Goal: Task Accomplishment & Management: Complete application form

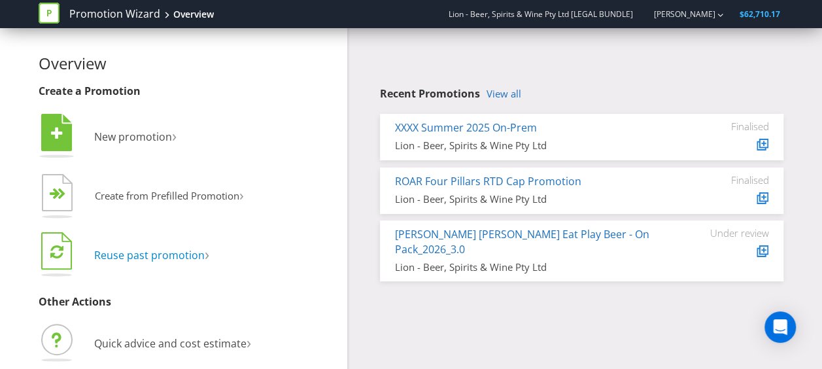
click at [167, 260] on span "Reuse past promotion" at bounding box center [149, 255] width 111 height 14
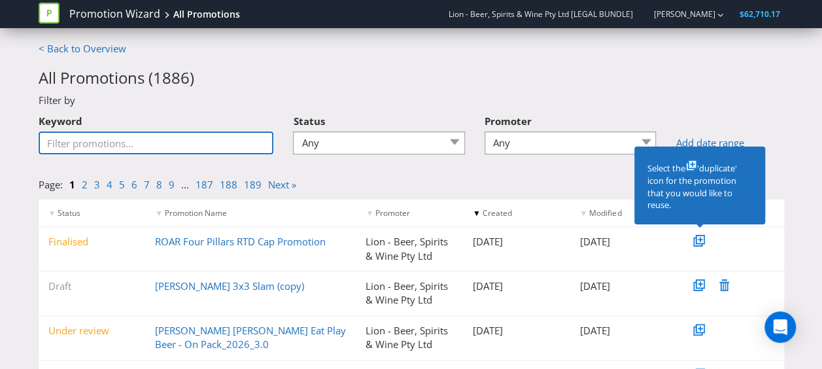
click at [196, 146] on input "Keyword" at bounding box center [157, 143] width 236 height 23
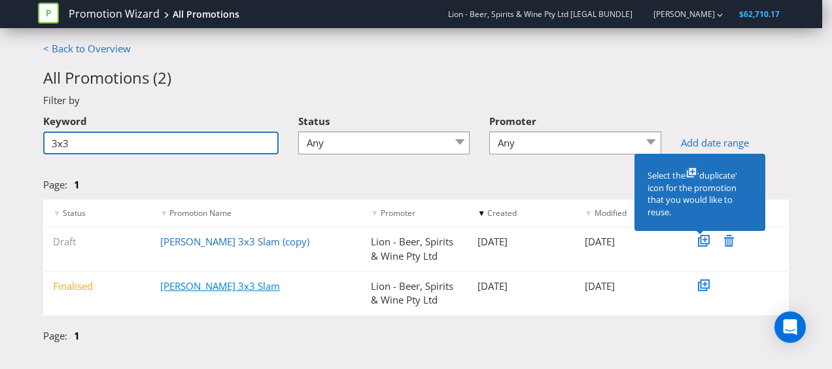
type input "3x3"
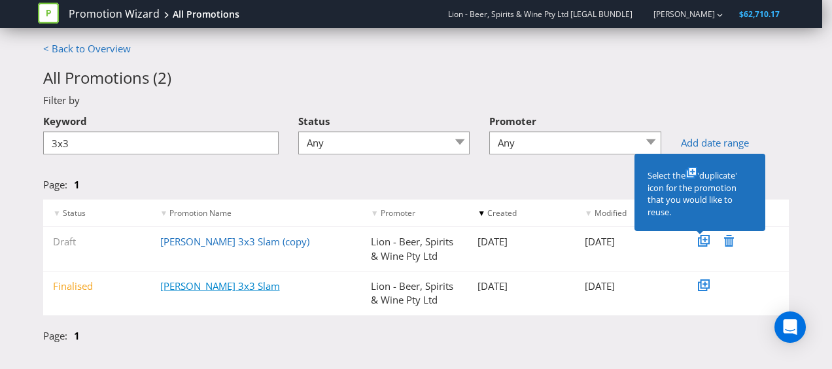
click at [200, 285] on link "[PERSON_NAME] 3x3 Slam" at bounding box center [220, 285] width 120 height 13
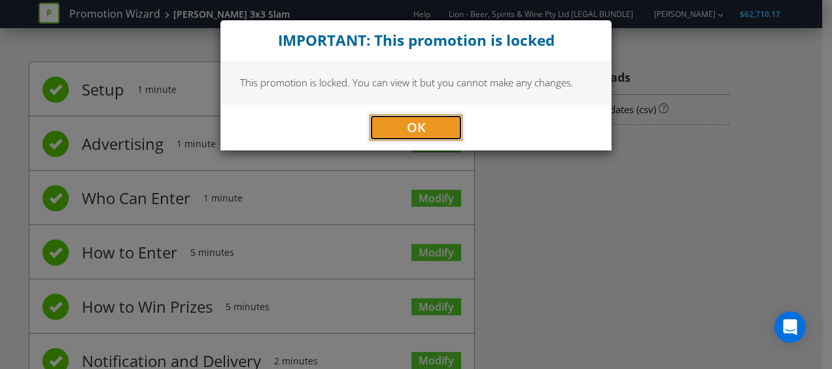
click at [410, 131] on span "OK" at bounding box center [416, 127] width 19 height 18
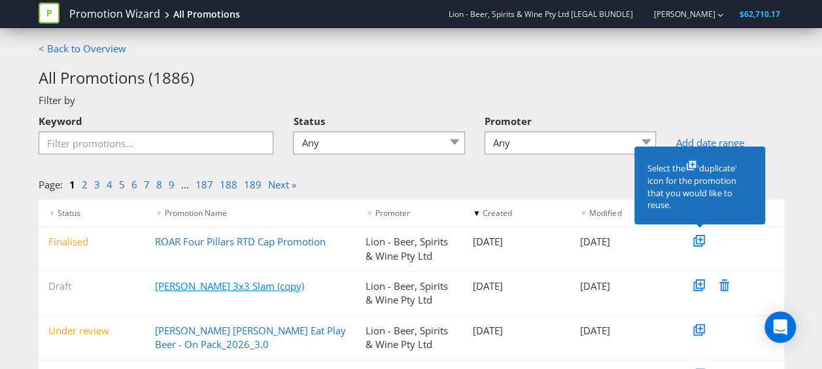
click at [207, 285] on link "[PERSON_NAME] 3x3 Slam (copy)" at bounding box center [229, 285] width 149 height 13
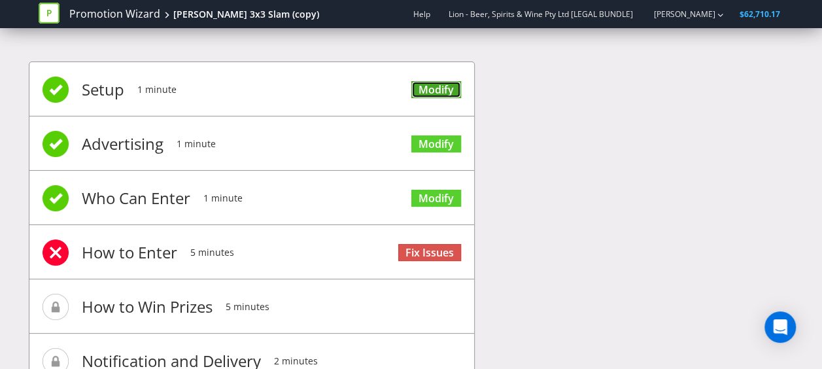
click at [448, 85] on link "Modify" at bounding box center [437, 90] width 50 height 18
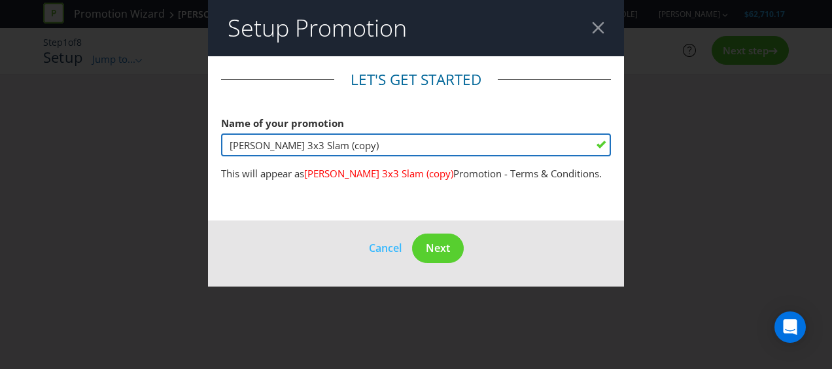
click at [372, 139] on input "[PERSON_NAME] 3x3 Slam (copy)" at bounding box center [416, 144] width 390 height 23
drag, startPoint x: 367, startPoint y: 143, endPoint x: 303, endPoint y: 141, distance: 64.1
click at [303, 141] on input "[PERSON_NAME] 3x3 Slam (copy)" at bounding box center [416, 144] width 390 height 23
type input "[PERSON_NAME] 3x3 Slam ADL"
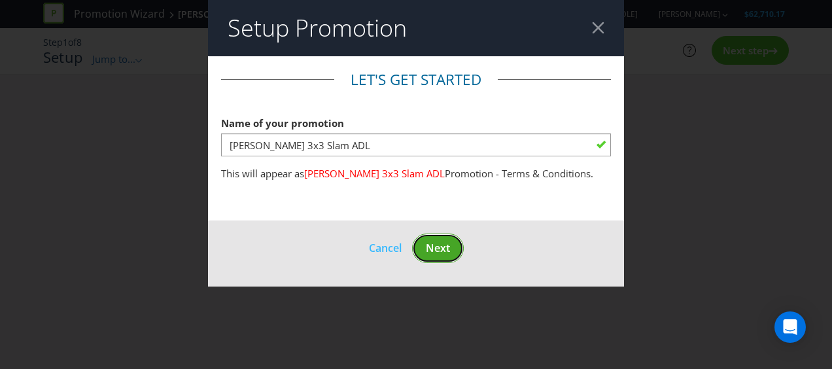
click at [442, 252] on span "Next" at bounding box center [438, 248] width 24 height 14
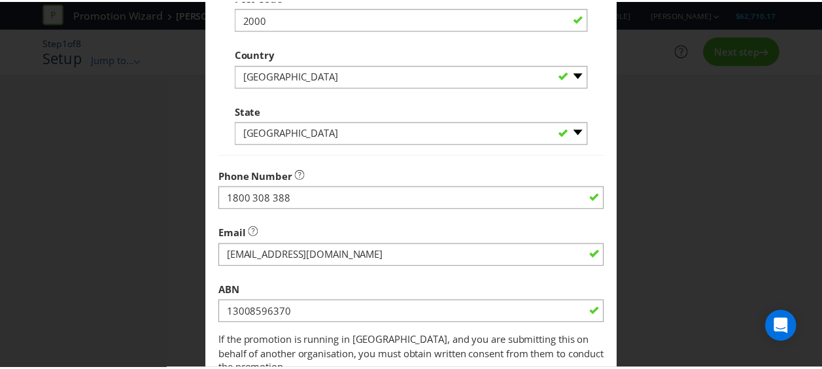
scroll to position [484, 0]
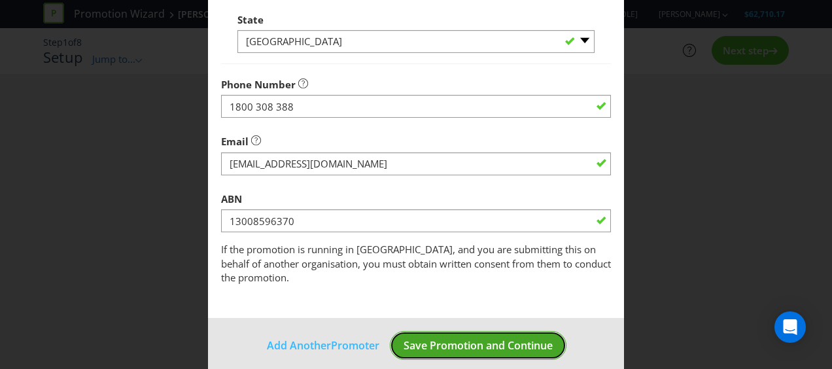
click at [470, 338] on span "Save Promotion and Continue" at bounding box center [478, 345] width 149 height 14
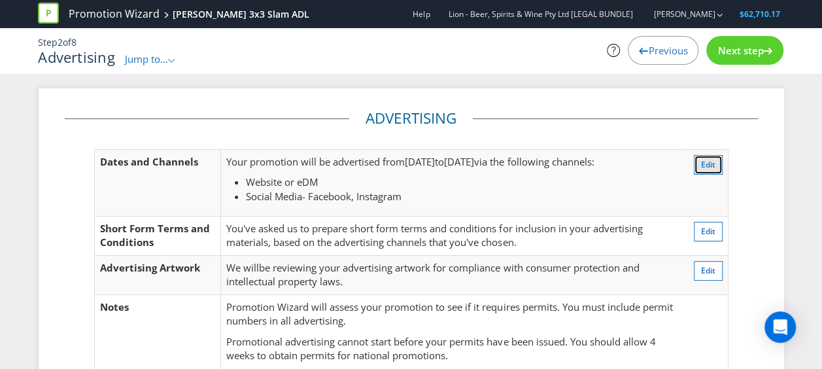
click at [715, 162] on span "Edit" at bounding box center [708, 164] width 14 height 11
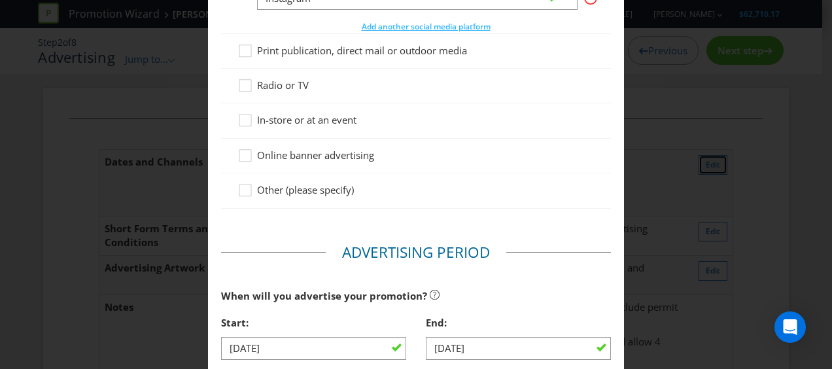
scroll to position [527, 0]
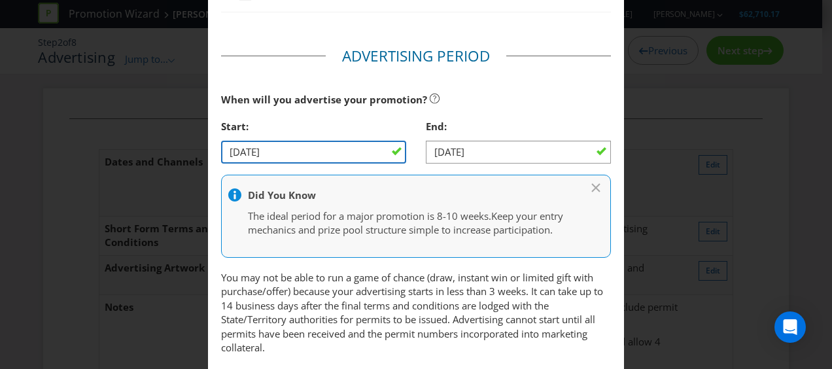
click at [310, 150] on input "[DATE]" at bounding box center [313, 152] width 185 height 23
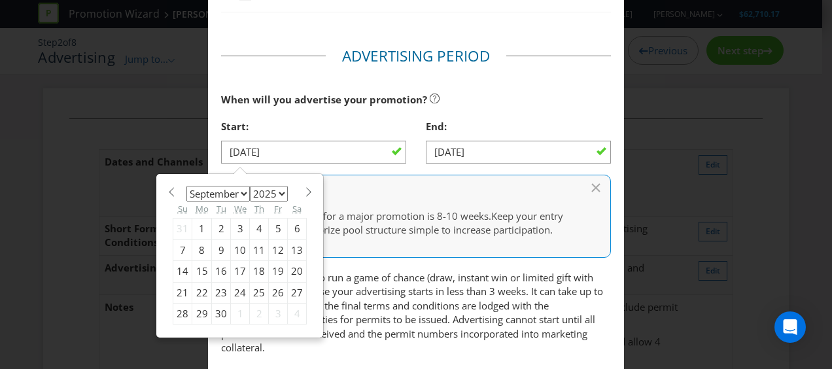
click at [274, 225] on div "5" at bounding box center [278, 229] width 19 height 21
type input "[DATE]"
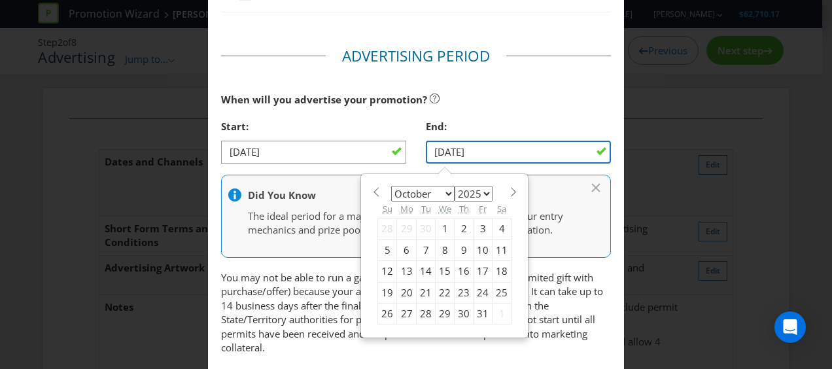
click at [595, 148] on input "[DATE]" at bounding box center [518, 152] width 185 height 23
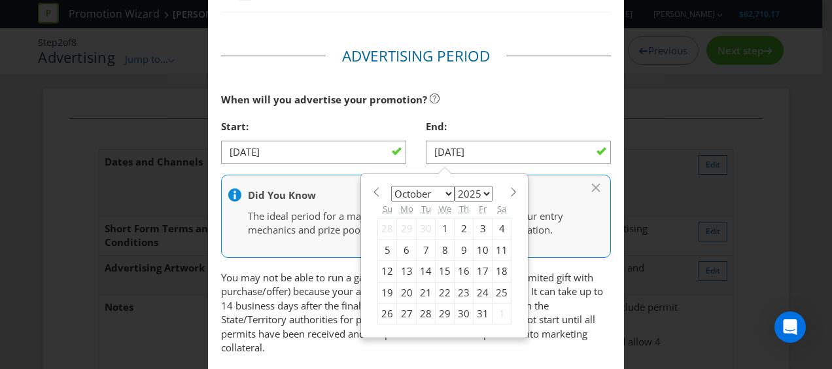
click at [497, 289] on div "25" at bounding box center [502, 292] width 19 height 21
type input "[DATE]"
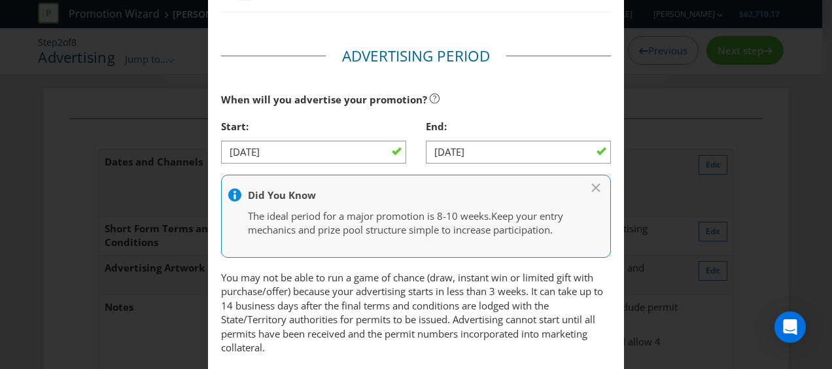
click at [545, 114] on div "End:" at bounding box center [518, 126] width 185 height 27
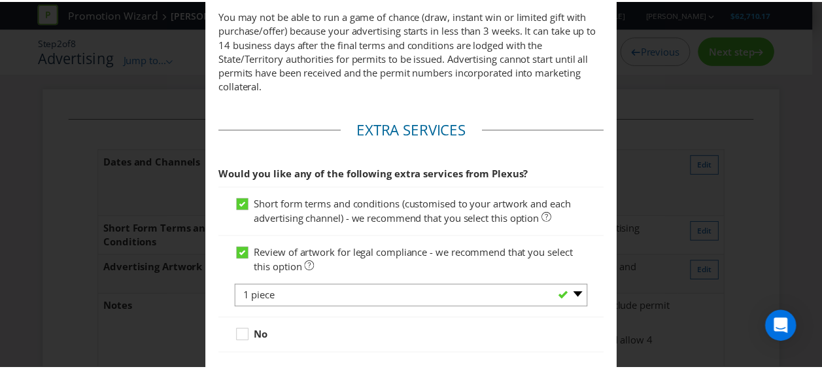
scroll to position [890, 0]
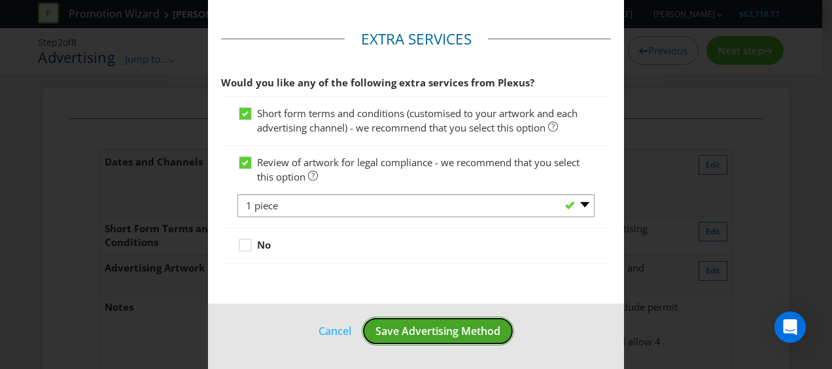
click at [414, 338] on span "Save Advertising Method" at bounding box center [438, 331] width 125 height 14
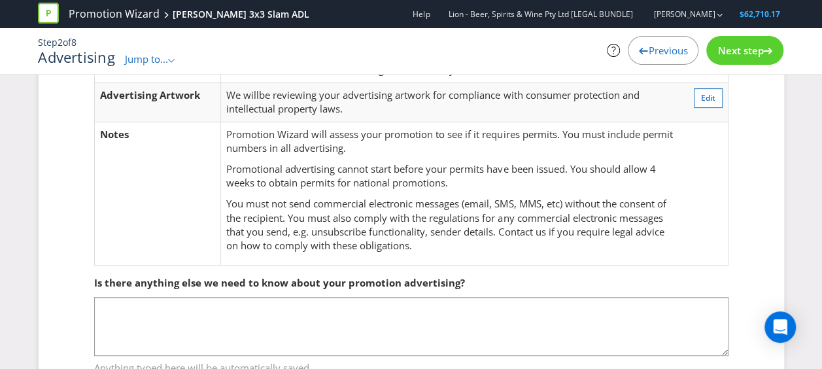
scroll to position [161, 0]
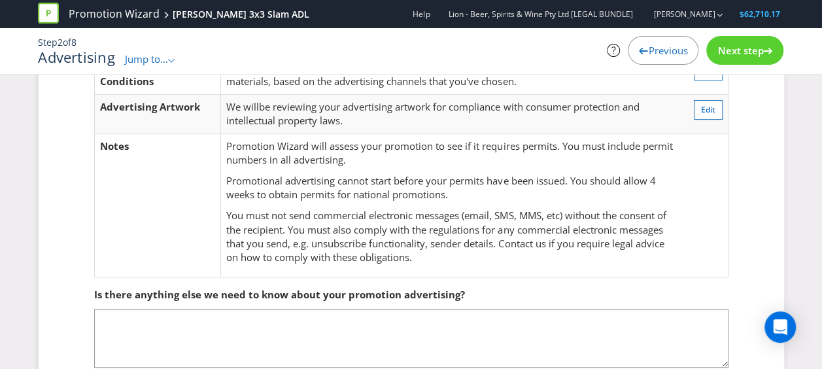
click at [730, 50] on span "Next step" at bounding box center [741, 50] width 46 height 13
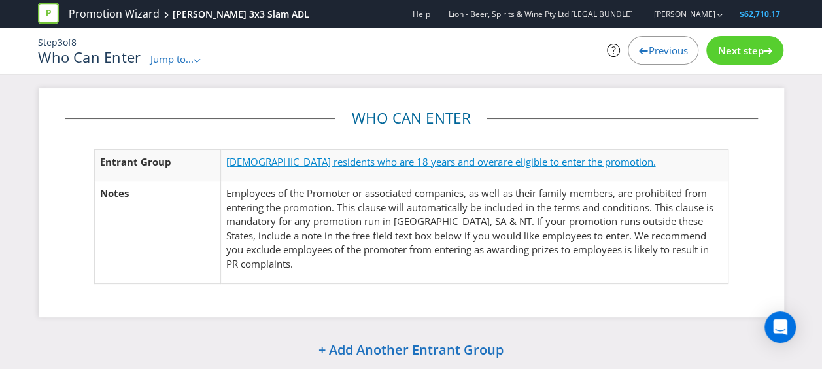
click at [387, 160] on span "[DEMOGRAPHIC_DATA] residents who are 18 years and over" at bounding box center [362, 161] width 272 height 13
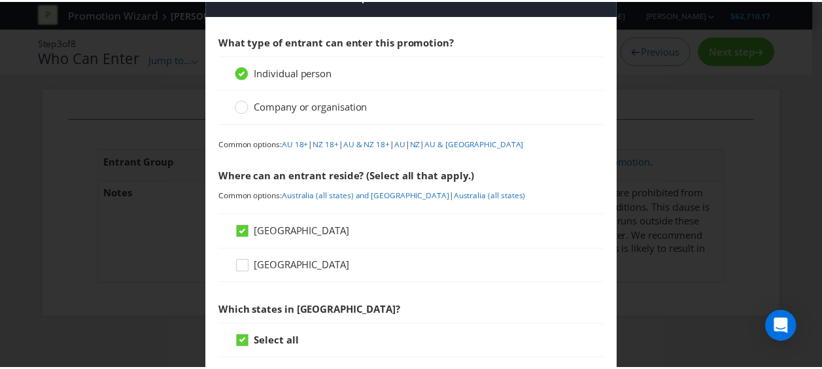
scroll to position [24, 0]
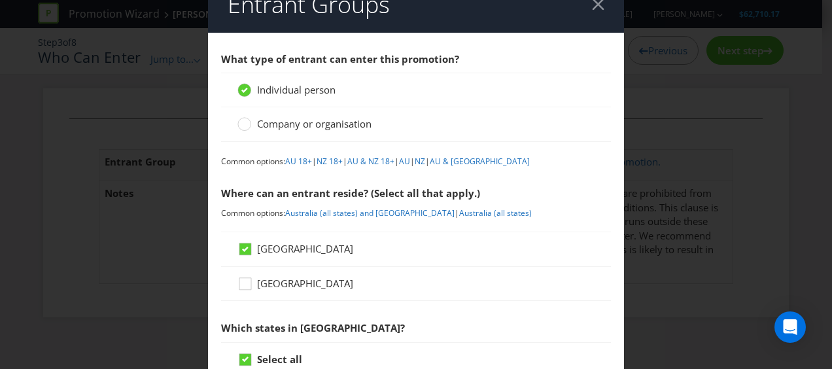
click at [677, 171] on div "Entrant Groups What type of entrant can enter this promotion? Individual person…" at bounding box center [416, 184] width 832 height 369
click at [597, 7] on div at bounding box center [598, 4] width 12 height 12
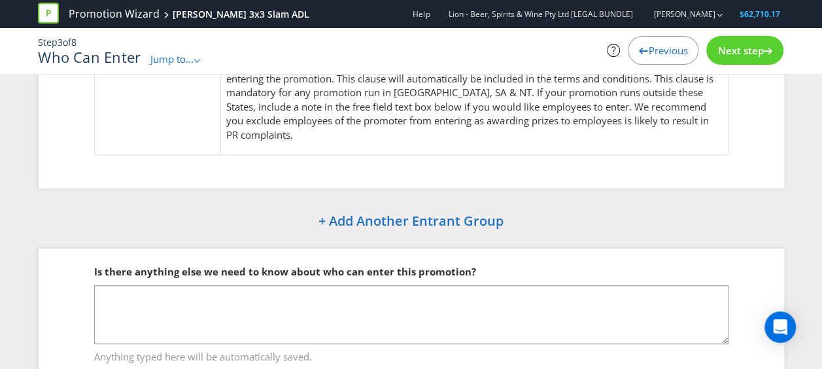
scroll to position [171, 0]
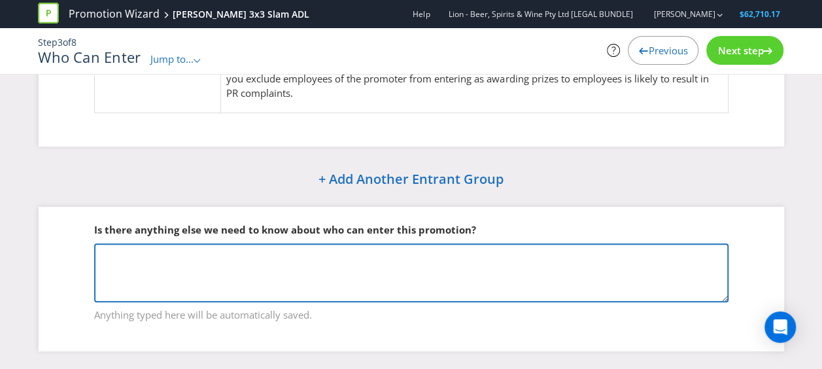
click at [362, 260] on textarea at bounding box center [411, 272] width 635 height 59
paste textarea "Each entrant must comprise of a team at least three (3) to five (5) people incl…"
type textarea "Each entrant must comprise of a team at least three (3) to five (5) people incl…"
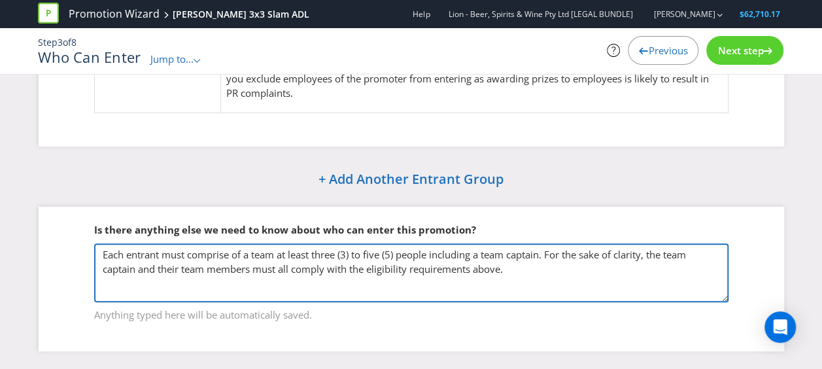
drag, startPoint x: 533, startPoint y: 274, endPoint x: 0, endPoint y: 204, distance: 537.2
click at [8, 207] on div "Who Can Enter Entrant Group [DEMOGRAPHIC_DATA] residents who are 18 years and o…" at bounding box center [411, 144] width 822 height 453
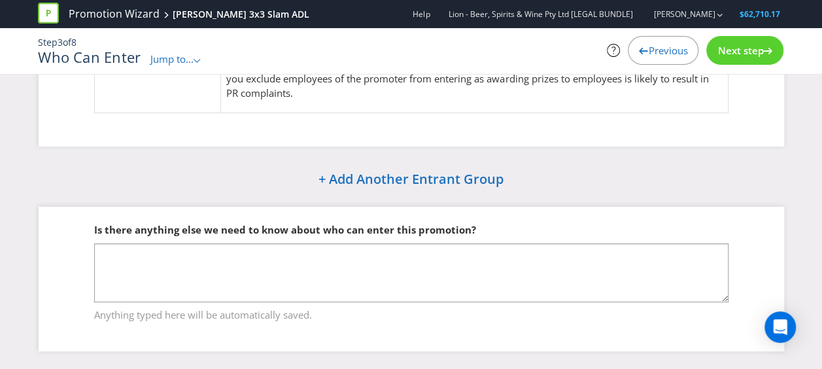
click at [714, 51] on div "Next step" at bounding box center [745, 50] width 77 height 29
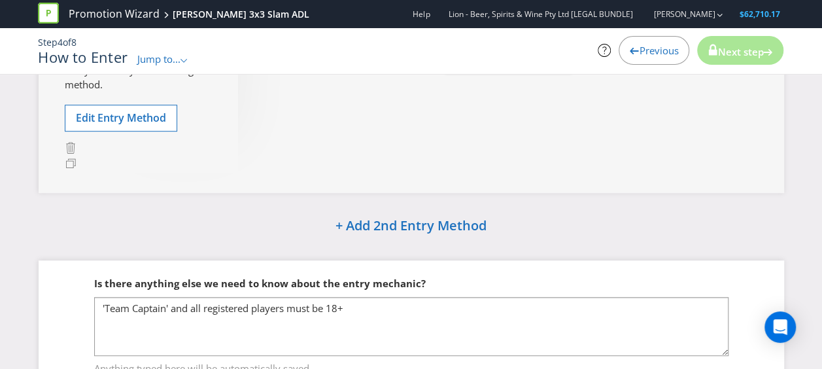
scroll to position [408, 0]
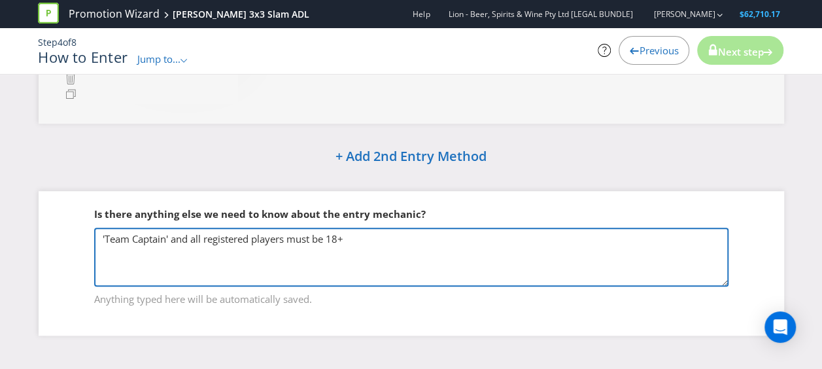
click at [128, 241] on textarea "'Team Captain' and all registered players must be 18+" at bounding box center [411, 257] width 635 height 59
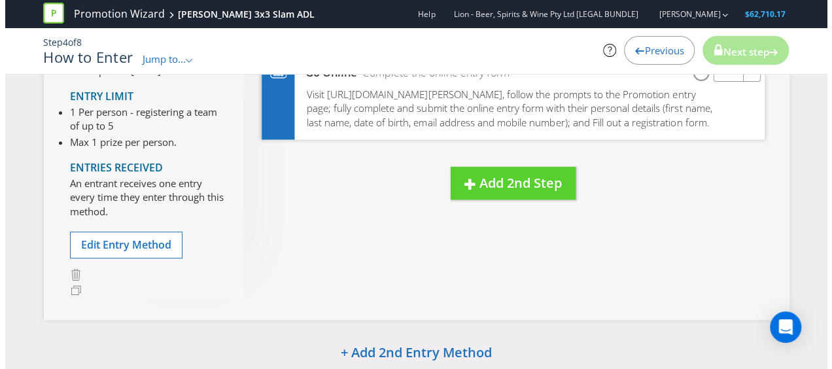
scroll to position [146, 0]
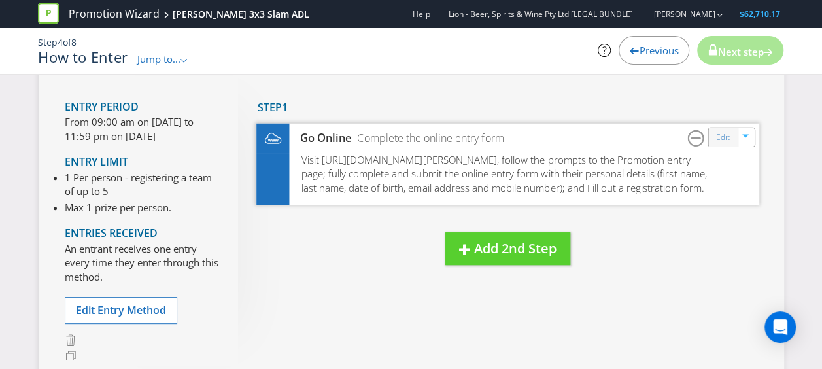
click at [714, 145] on div "Edit" at bounding box center [723, 137] width 29 height 18
click at [722, 134] on link "Edit" at bounding box center [723, 137] width 14 height 15
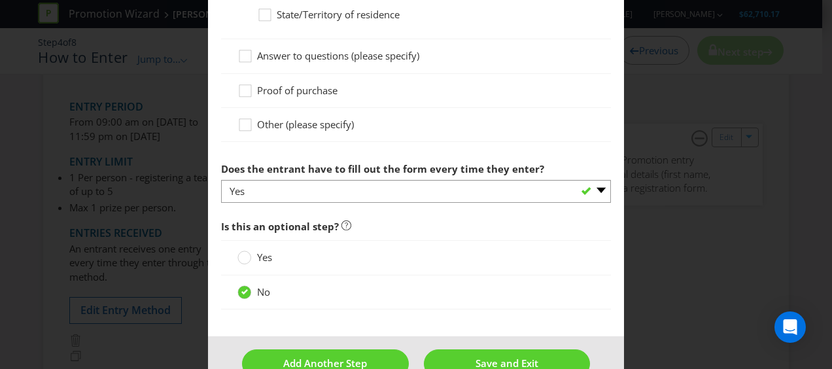
scroll to position [1074, 0]
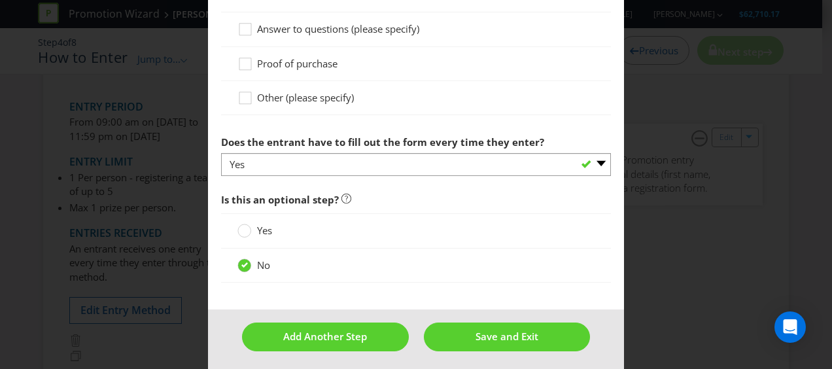
click at [673, 249] on div "How to Enter To enter the entrant must... Make a Purchase Connect on Social Med…" at bounding box center [416, 184] width 832 height 369
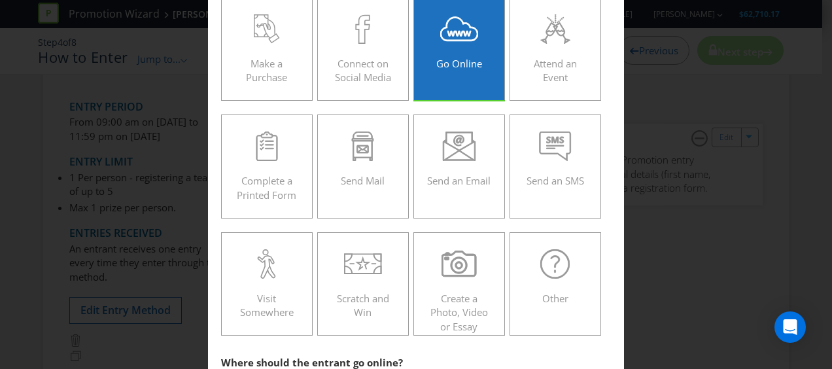
click at [761, 199] on div "How to Enter To enter the entrant must... Make a Purchase Connect on Social Med…" at bounding box center [416, 184] width 832 height 369
click at [721, 186] on div "How to Enter To enter the entrant must... Make a Purchase Connect on Social Med…" at bounding box center [416, 184] width 832 height 369
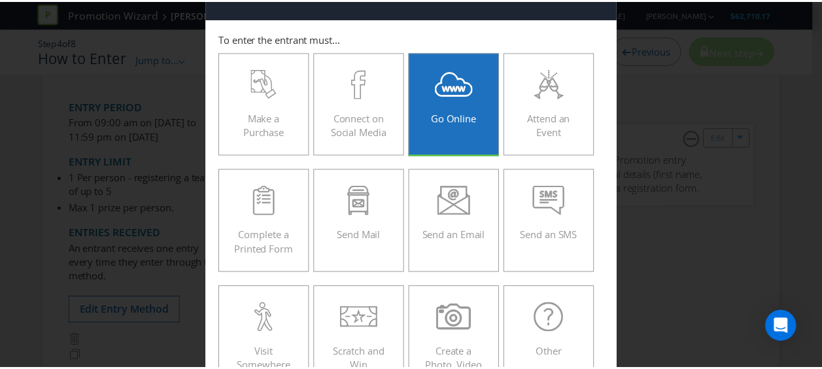
scroll to position [0, 0]
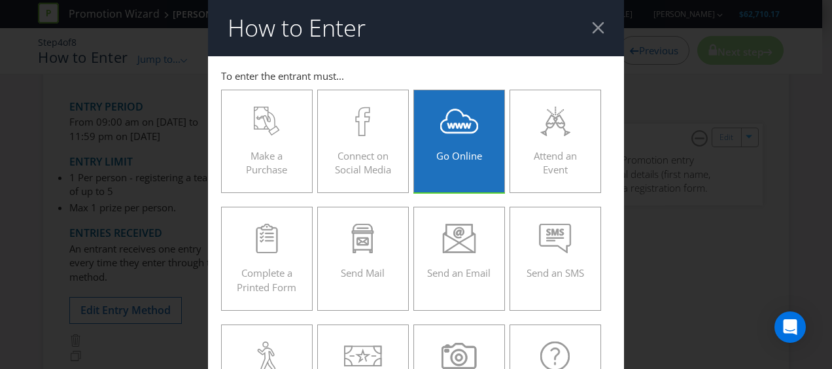
click at [586, 37] on header "How to Enter" at bounding box center [416, 28] width 416 height 56
click at [592, 29] on div at bounding box center [598, 28] width 12 height 12
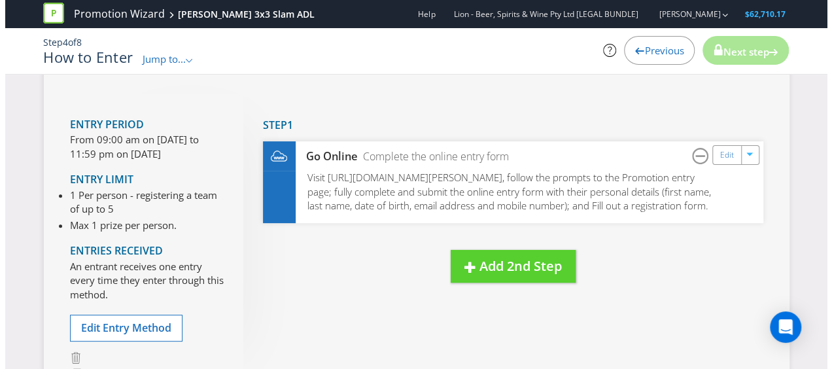
scroll to position [131, 0]
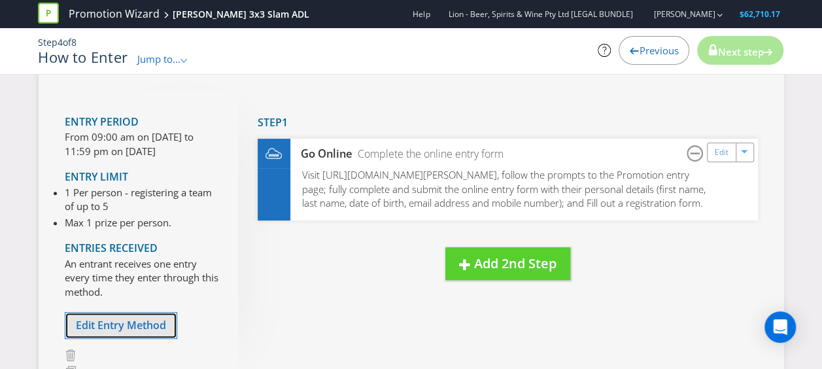
click at [126, 315] on button "Edit Entry Method" at bounding box center [121, 325] width 113 height 27
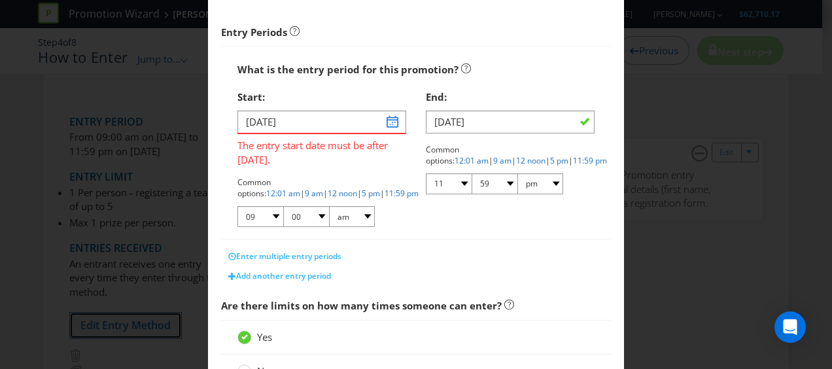
scroll to position [186, 0]
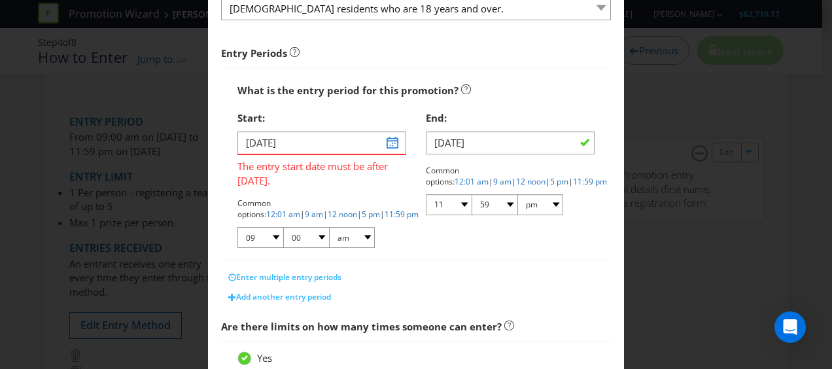
click at [386, 128] on div "Start:" at bounding box center [321, 118] width 169 height 27
click at [393, 139] on input "[DATE]" at bounding box center [321, 143] width 169 height 23
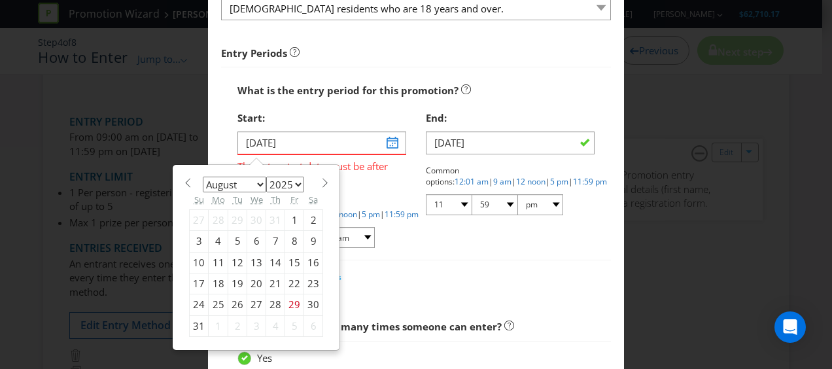
click at [311, 186] on div "January February March April May June July August September October November [D…" at bounding box center [256, 257] width 134 height 159
click at [320, 182] on span at bounding box center [325, 183] width 10 height 10
select select "8"
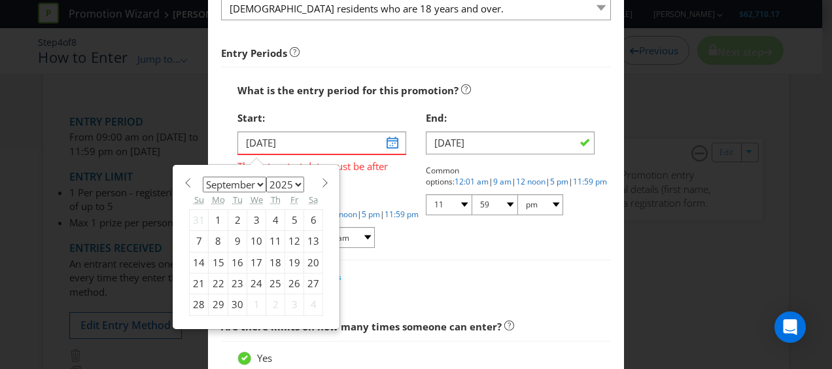
click at [288, 219] on div "5" at bounding box center [294, 219] width 19 height 21
type input "[DATE]"
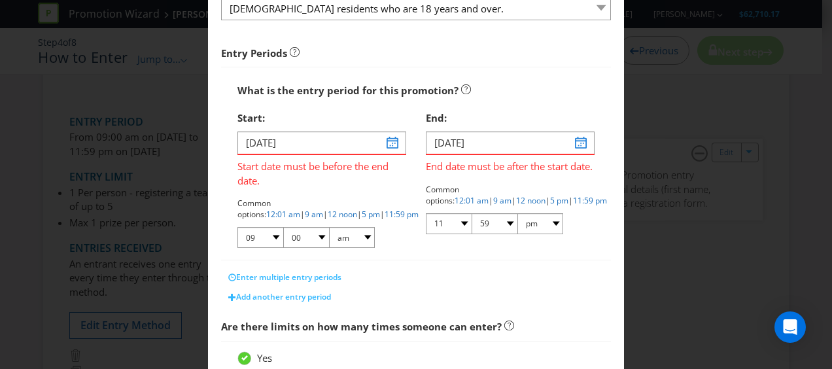
click at [389, 195] on div "[DATE] Start date must be before the end date. Common options: 12:01 am | 9 am …" at bounding box center [321, 191] width 169 height 118
click at [572, 146] on input "[DATE]" at bounding box center [510, 143] width 169 height 23
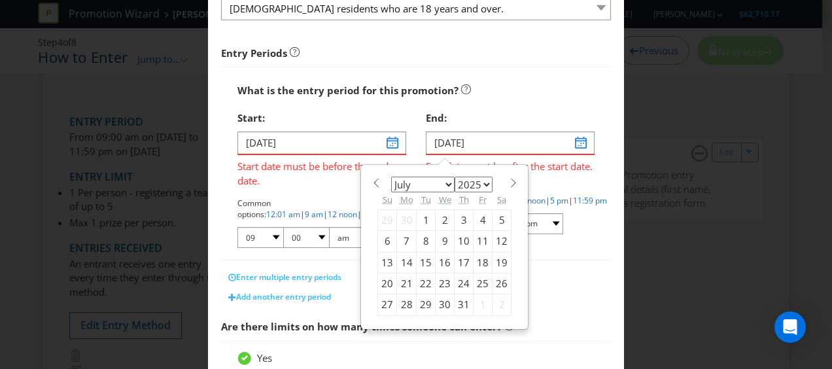
click at [591, 184] on div "End: [DATE] End date must be after the start date. January February March April…" at bounding box center [510, 175] width 188 height 141
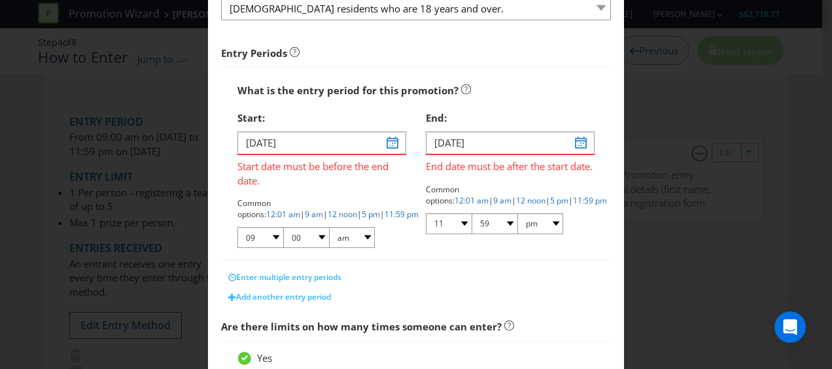
click at [361, 175] on span "Start date must be before the end date." at bounding box center [321, 171] width 169 height 33
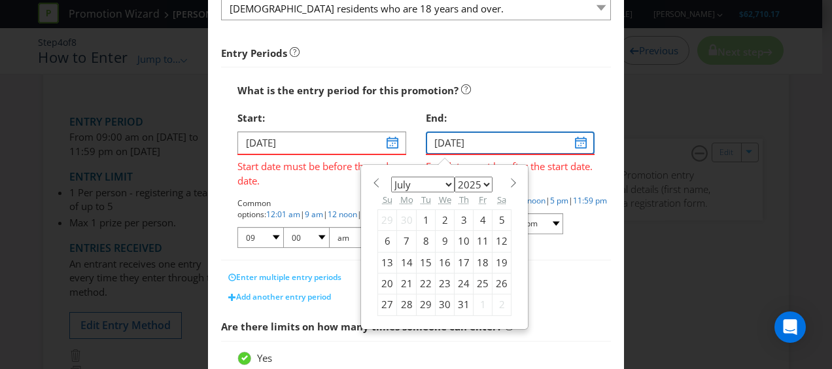
click at [565, 141] on input "[DATE]" at bounding box center [510, 143] width 169 height 23
click at [442, 184] on select "January February March April May June July August September October November De…" at bounding box center [422, 185] width 63 height 16
select select "9"
click at [391, 177] on select "January February March April May June July August September October November De…" at bounding box center [422, 185] width 63 height 16
click at [590, 241] on div "End: [DATE] End date must be after the start date. January February March April…" at bounding box center [510, 175] width 188 height 141
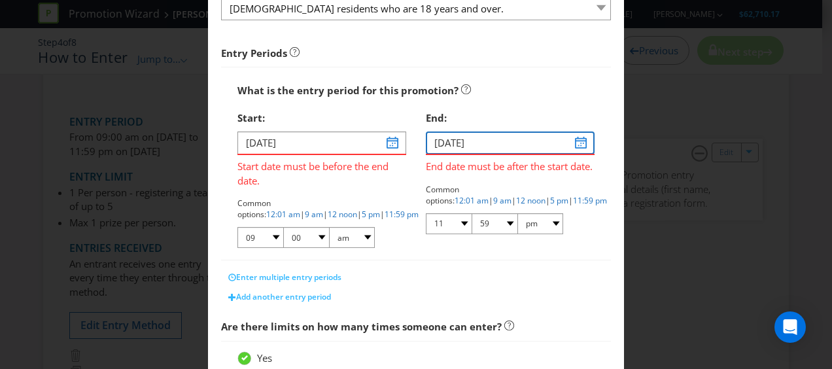
click at [571, 145] on input "[DATE]" at bounding box center [510, 143] width 169 height 23
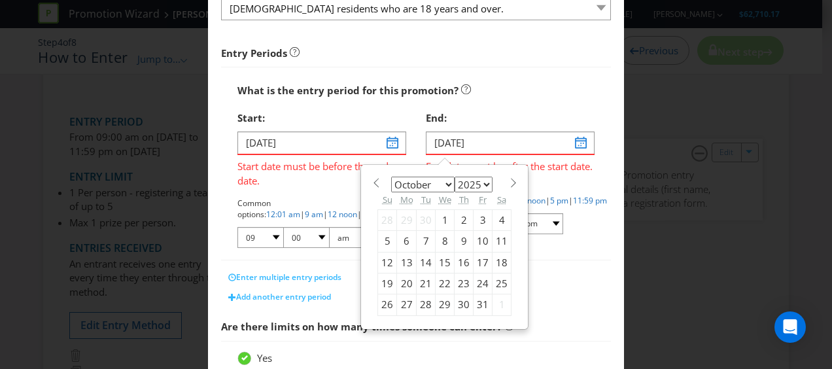
click at [493, 279] on div "25" at bounding box center [502, 283] width 19 height 21
type input "[DATE]"
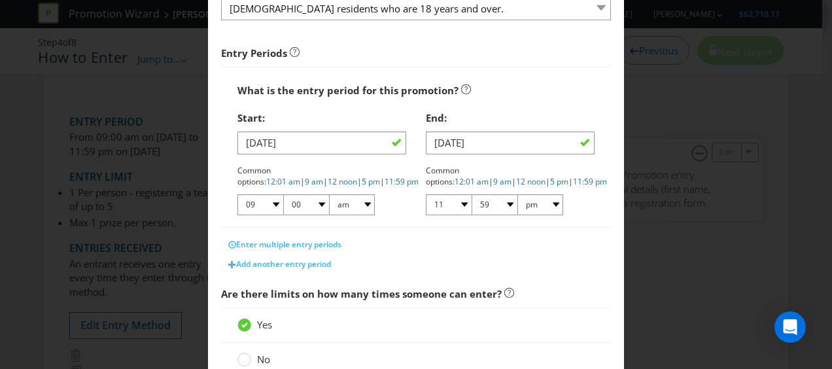
click at [557, 252] on div "Enter multiple entry periods" at bounding box center [416, 245] width 390 height 20
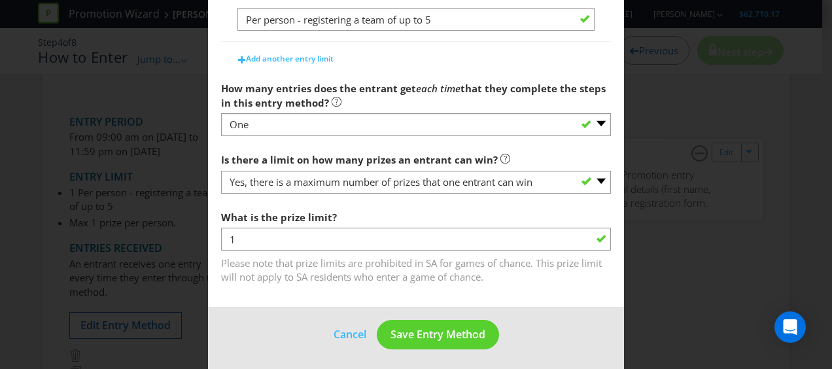
scroll to position [653, 0]
click at [451, 334] on span "Save Entry Method" at bounding box center [438, 333] width 95 height 14
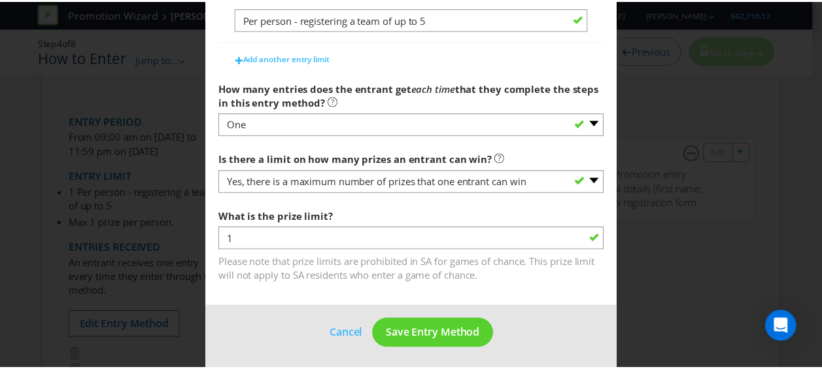
scroll to position [69, 0]
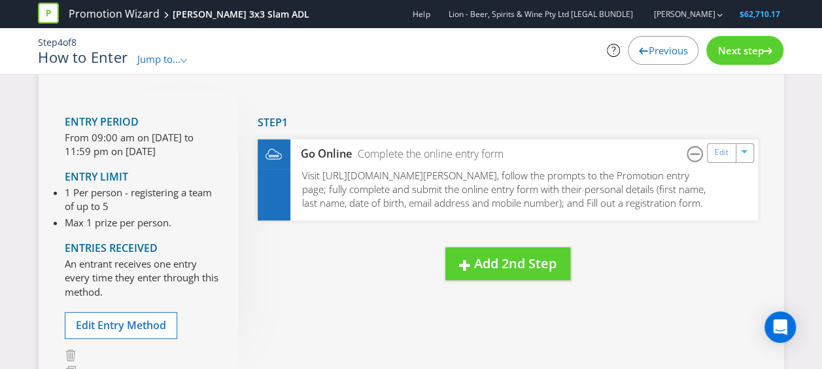
click at [747, 56] on span "Next step" at bounding box center [741, 50] width 46 height 13
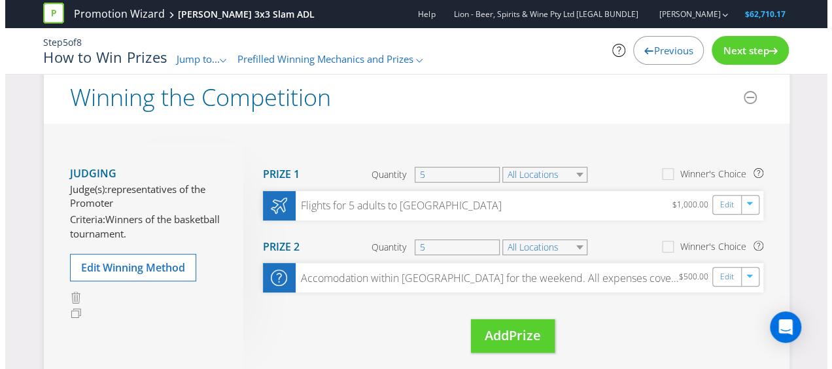
scroll to position [135, 0]
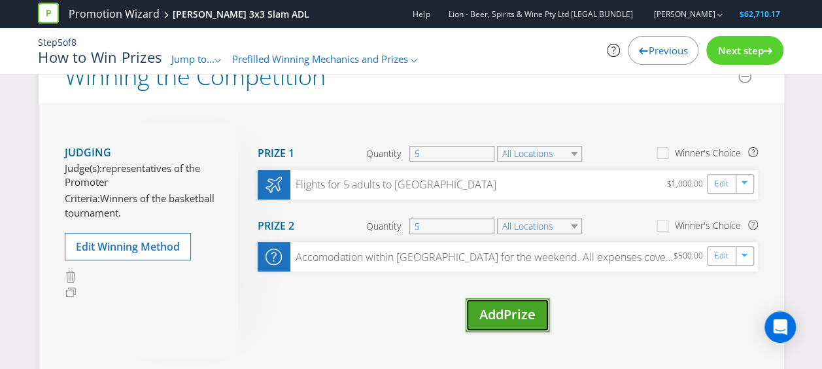
click at [533, 310] on span "Prize" at bounding box center [520, 315] width 32 height 18
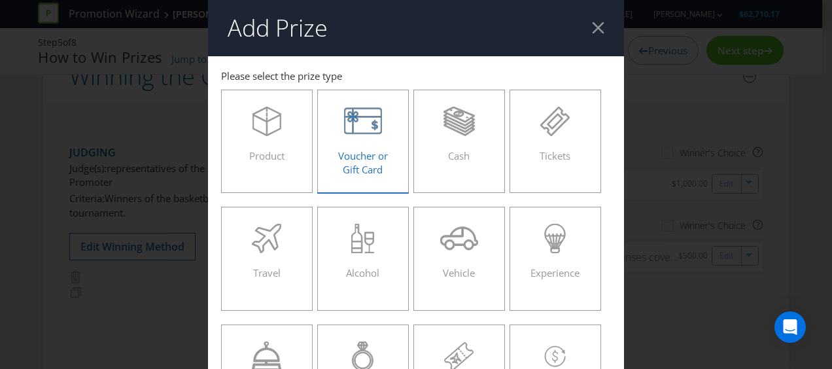
click at [383, 172] on label "Voucher or Gift Card" at bounding box center [363, 141] width 92 height 103
click at [0, 0] on input "Voucher or Gift Card" at bounding box center [0, 0] width 0 height 0
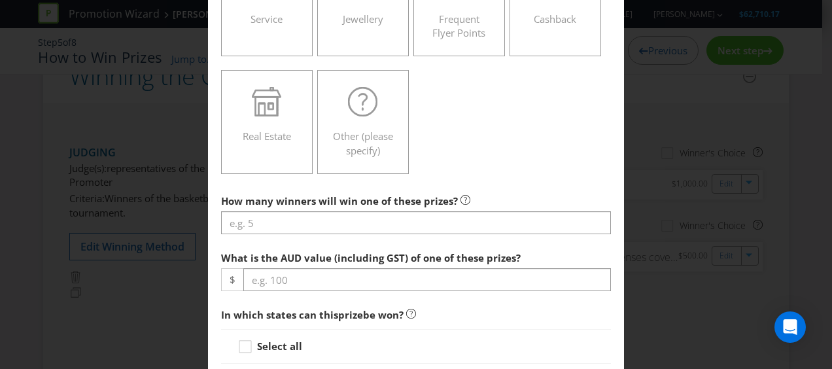
scroll to position [393, 0]
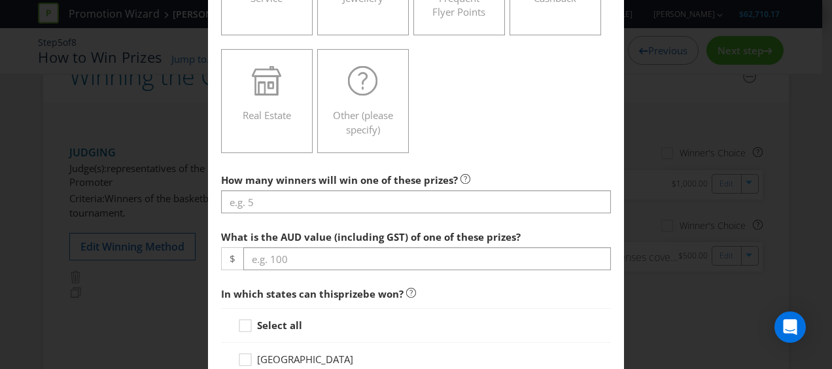
click at [691, 305] on div "Add Prize [GEOGRAPHIC_DATA] [GEOGRAPHIC_DATA] [GEOGRAPHIC_DATA] [GEOGRAPHIC_DAT…" at bounding box center [416, 184] width 832 height 369
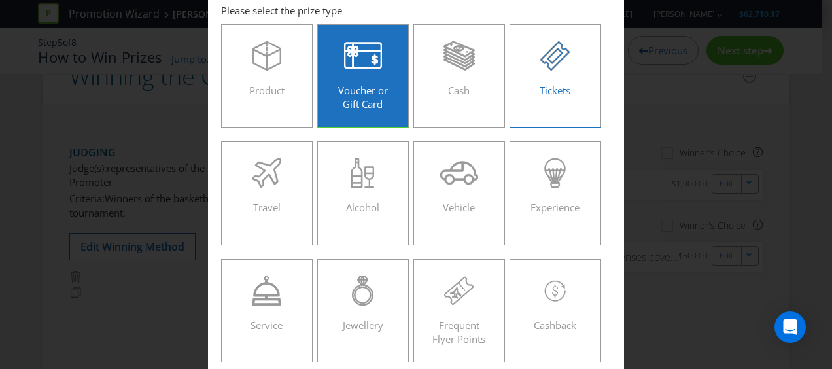
scroll to position [0, 0]
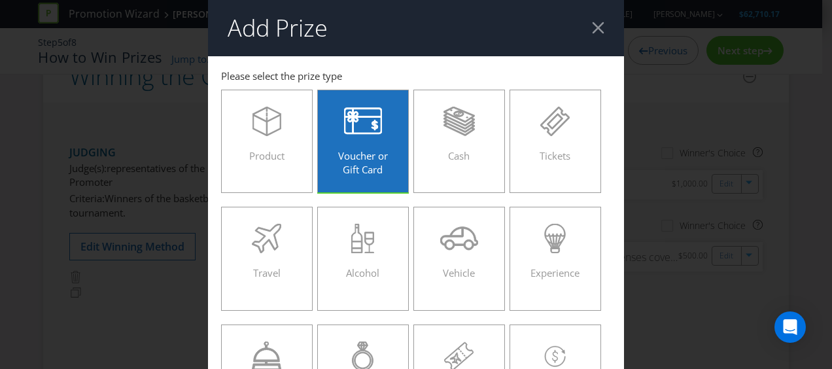
click at [592, 25] on div at bounding box center [598, 28] width 12 height 12
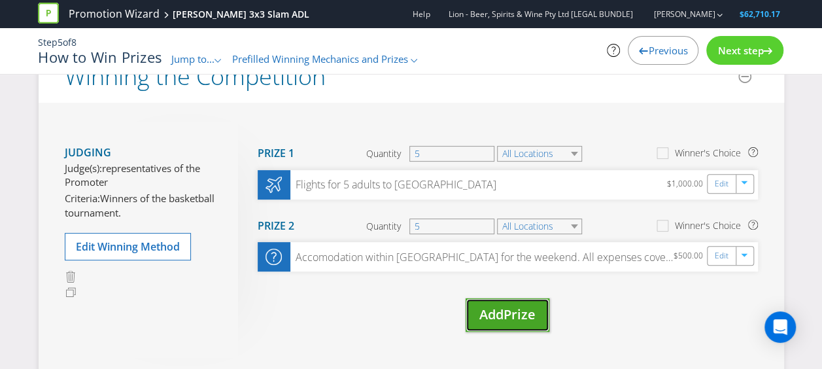
click at [523, 317] on span "Prize" at bounding box center [520, 315] width 32 height 18
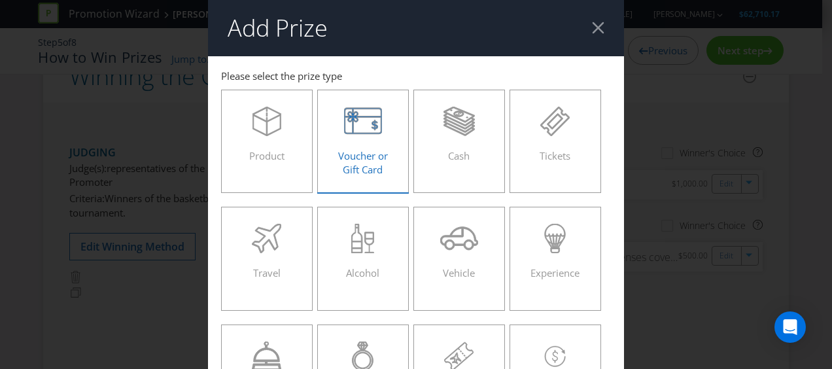
click at [385, 154] on span "Voucher or Gift Card" at bounding box center [363, 162] width 50 height 27
click at [0, 0] on input "Voucher or Gift Card" at bounding box center [0, 0] width 0 height 0
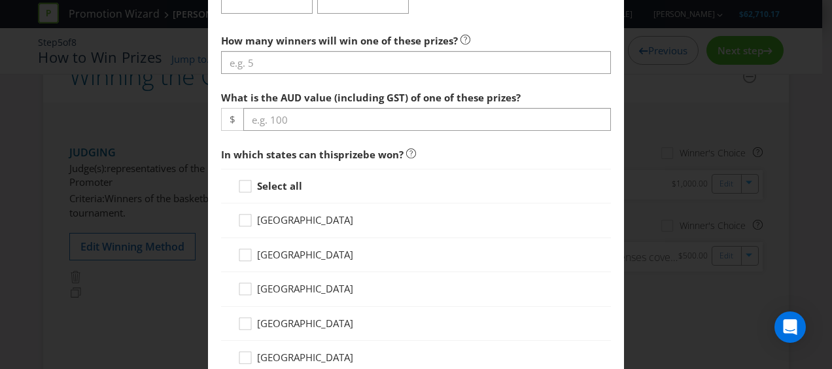
scroll to position [458, 0]
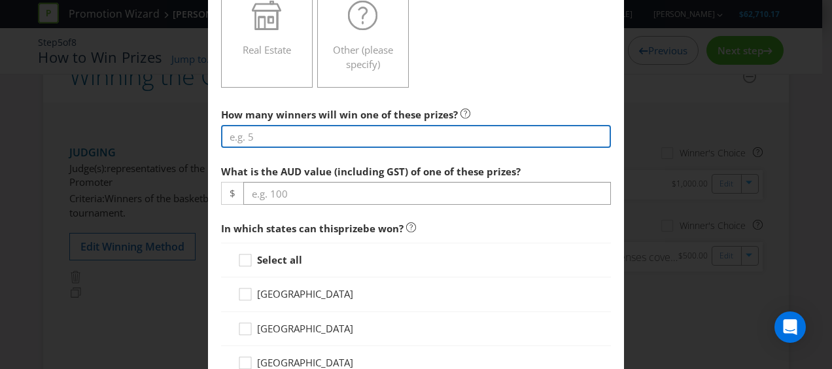
click at [270, 141] on input "number" at bounding box center [416, 136] width 390 height 23
type input "5"
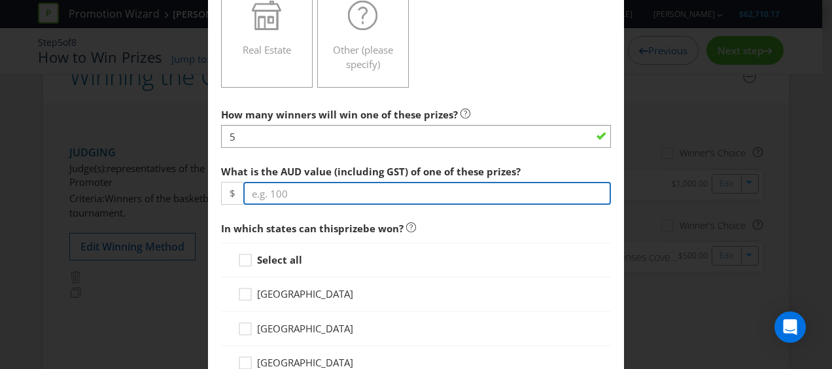
click at [417, 196] on input "number" at bounding box center [427, 193] width 368 height 23
type input "350"
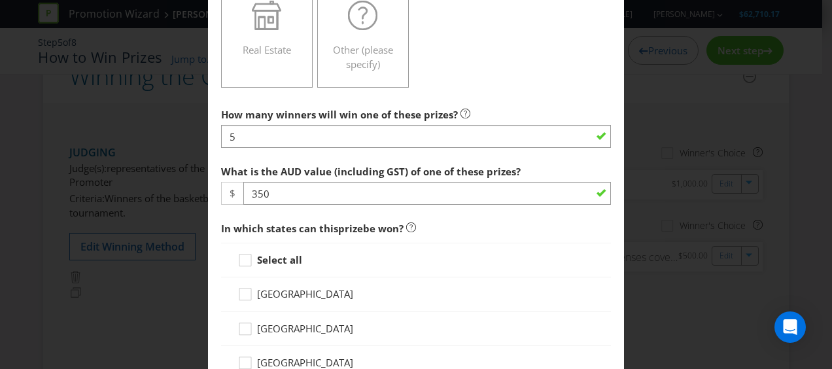
click at [475, 217] on span "In which states can this prize be won?" at bounding box center [416, 228] width 390 height 27
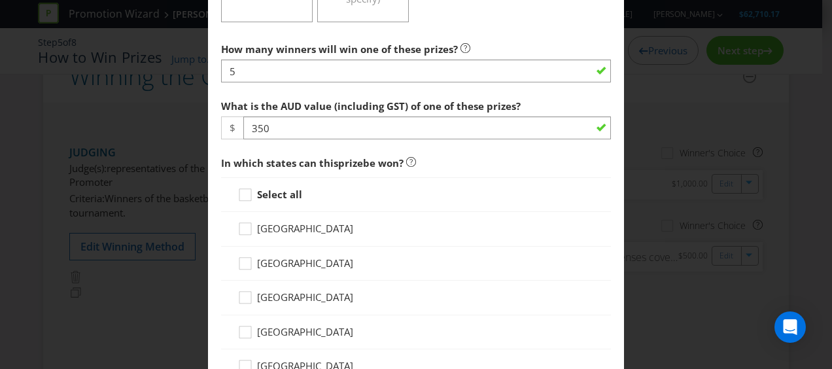
click at [289, 194] on strong "Select all" at bounding box center [279, 194] width 45 height 13
click at [0, 0] on input "Select all" at bounding box center [0, 0] width 0 height 0
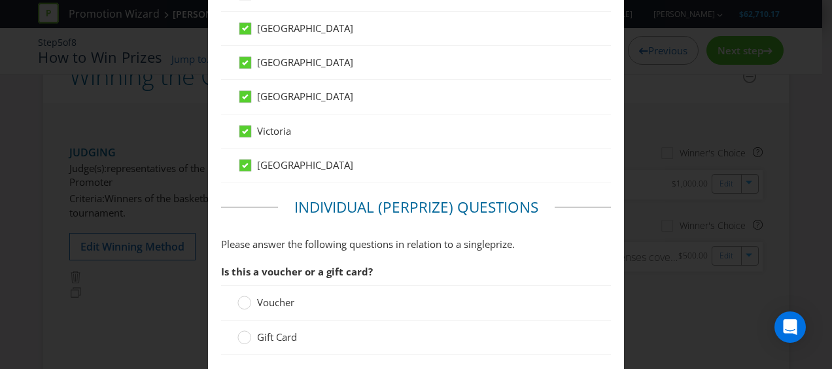
scroll to position [916, 0]
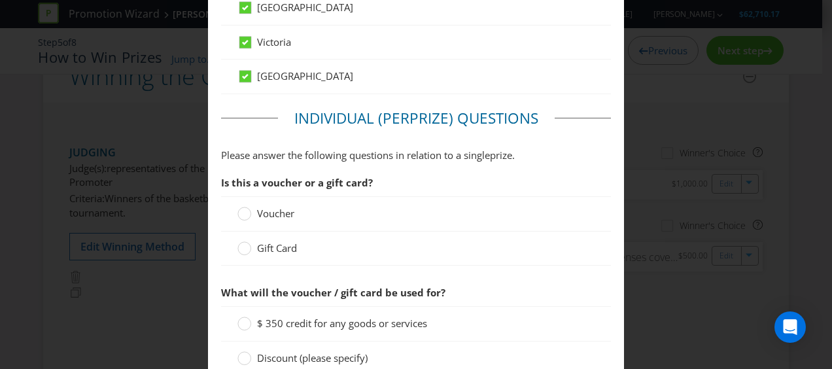
click at [252, 244] on label "Gift Card" at bounding box center [268, 248] width 62 height 14
click at [0, 0] on input "Gift Card" at bounding box center [0, 0] width 0 height 0
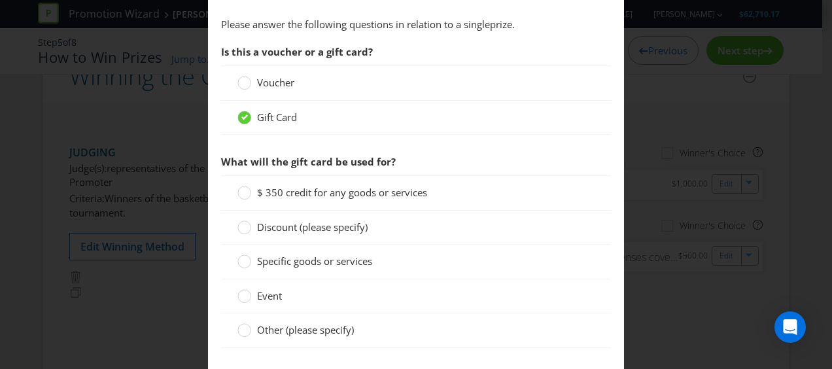
scroll to position [1112, 0]
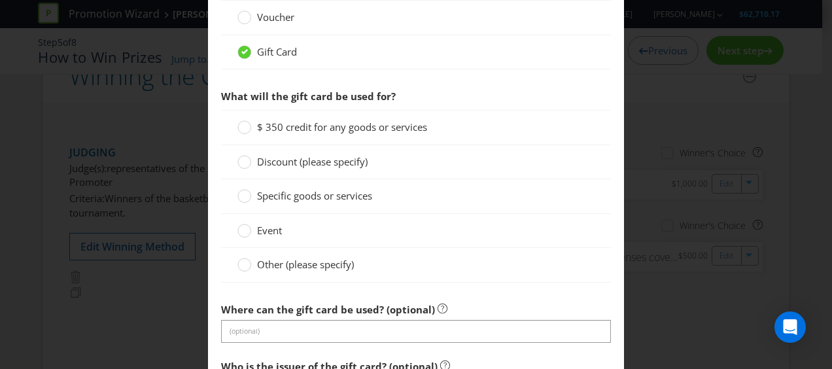
click at [296, 195] on span "Specific goods or services" at bounding box center [314, 195] width 115 height 13
click at [0, 0] on input "Specific goods or services" at bounding box center [0, 0] width 0 height 0
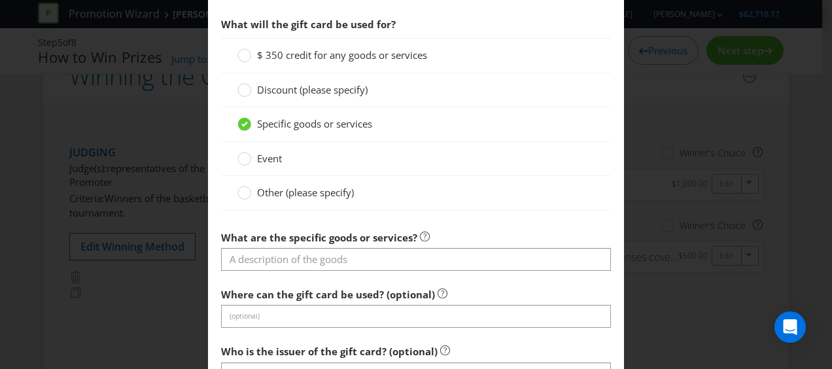
scroll to position [1243, 0]
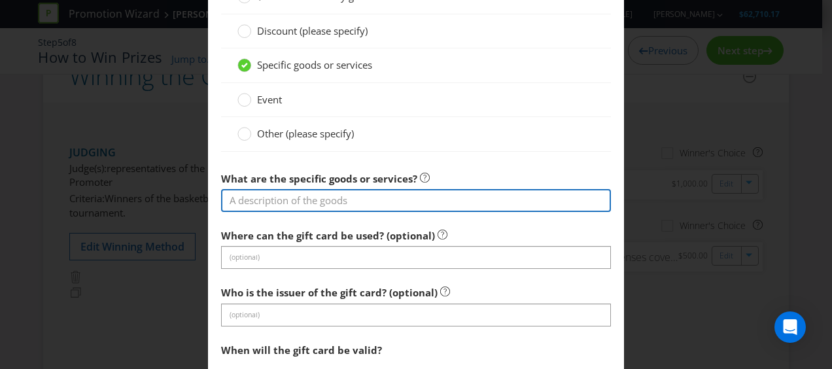
click at [304, 193] on input "text" at bounding box center [416, 200] width 390 height 23
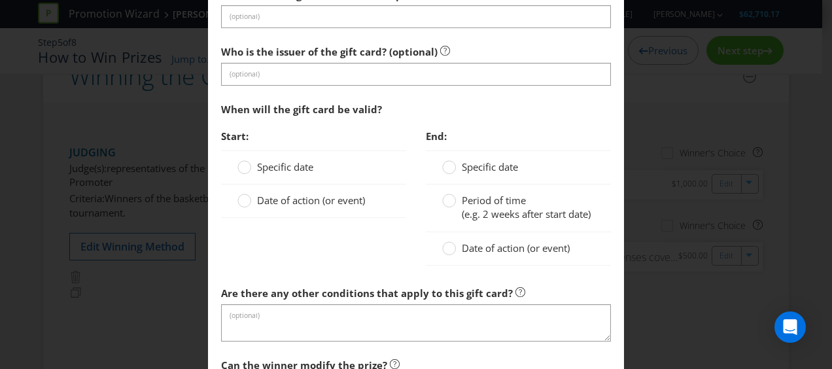
scroll to position [1505, 0]
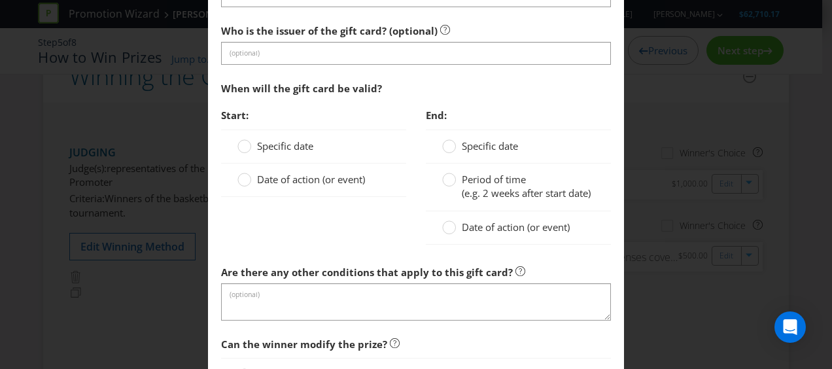
click at [263, 175] on span "Date of action (or event)" at bounding box center [311, 179] width 108 height 13
click at [0, 0] on input "Date of action (or event)" at bounding box center [0, 0] width 0 height 0
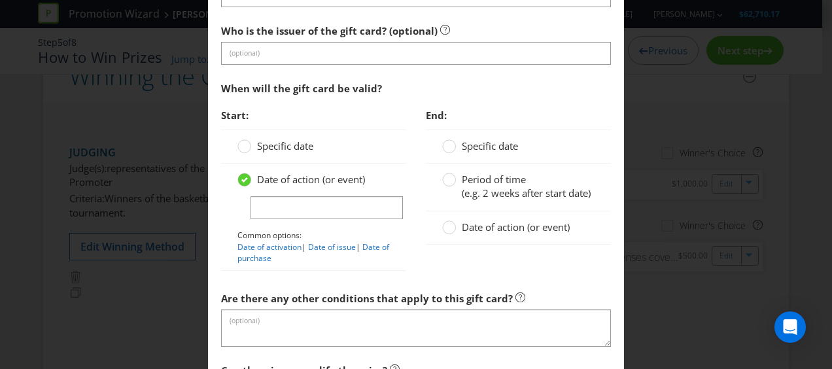
click at [262, 174] on span "Date of action (or event)" at bounding box center [311, 179] width 108 height 13
click at [0, 0] on input "Date of action (or event)" at bounding box center [0, 0] width 0 height 0
click at [253, 173] on label "Date of action (or event)" at bounding box center [302, 180] width 130 height 14
click at [0, 0] on input "Date of action (or event)" at bounding box center [0, 0] width 0 height 0
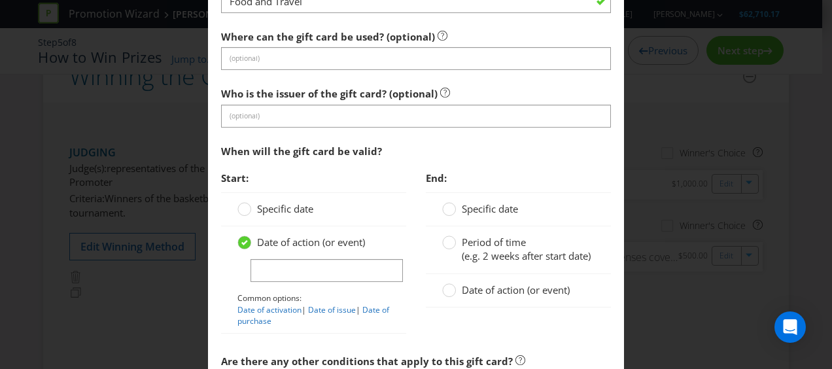
scroll to position [1430, 0]
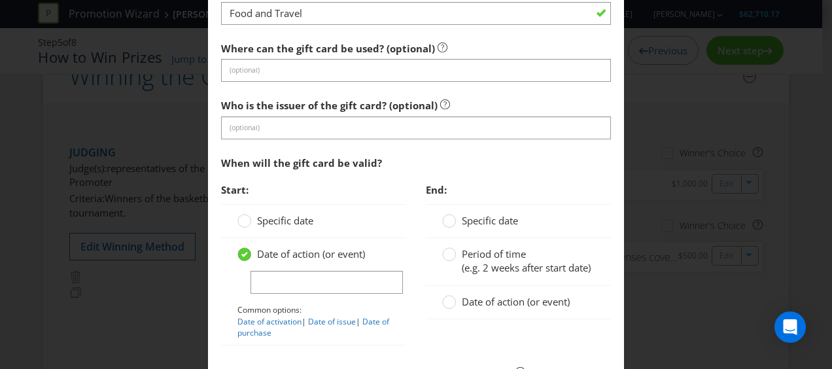
click at [241, 247] on div at bounding box center [244, 250] width 7 height 7
click at [0, 0] on input "Date of action (or event)" at bounding box center [0, 0] width 0 height 0
click at [242, 219] on circle at bounding box center [244, 221] width 13 height 13
click at [0, 0] on input "Specific date" at bounding box center [0, 0] width 0 height 0
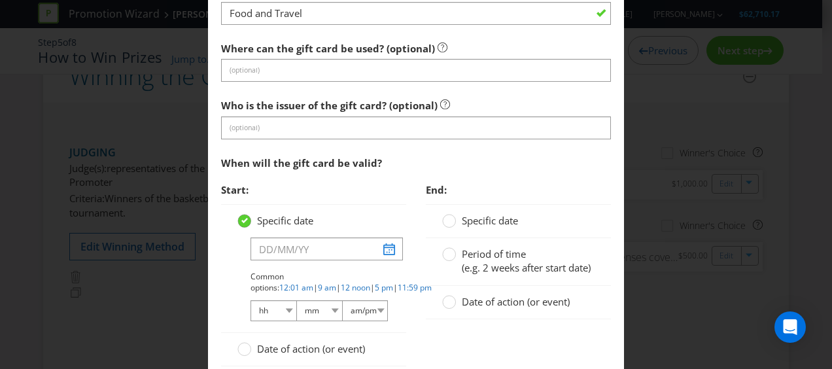
click at [247, 219] on icon at bounding box center [244, 221] width 14 height 14
click at [0, 0] on input "Specific date" at bounding box center [0, 0] width 0 height 0
click at [331, 186] on span "Start:" at bounding box center [313, 190] width 185 height 27
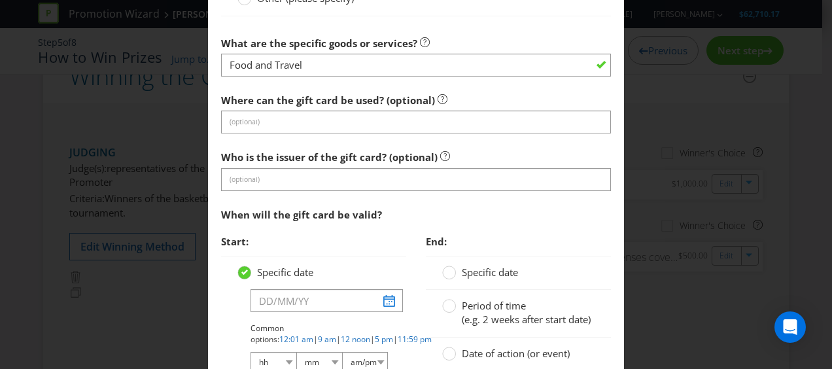
scroll to position [1299, 0]
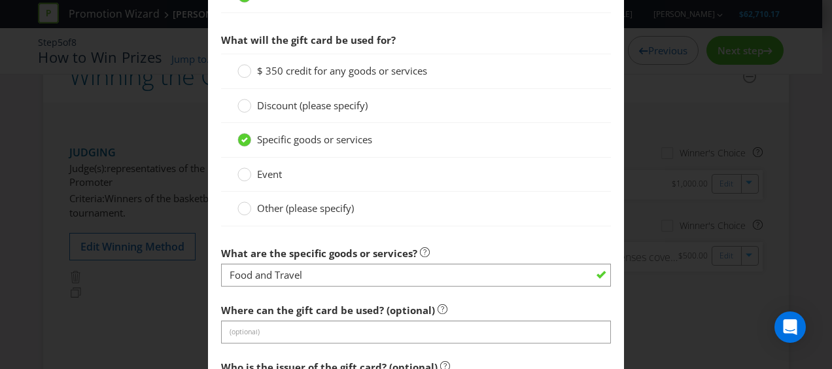
click at [664, 186] on div "Add Prize [GEOGRAPHIC_DATA] [GEOGRAPHIC_DATA] [GEOGRAPHIC_DATA] [GEOGRAPHIC_DAT…" at bounding box center [416, 184] width 832 height 369
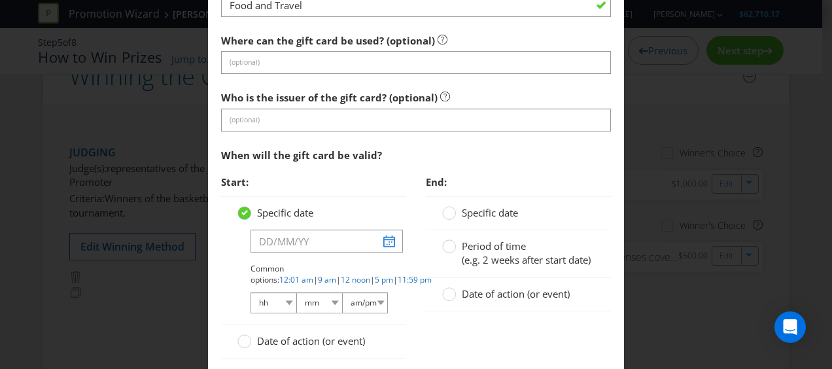
scroll to position [1365, 0]
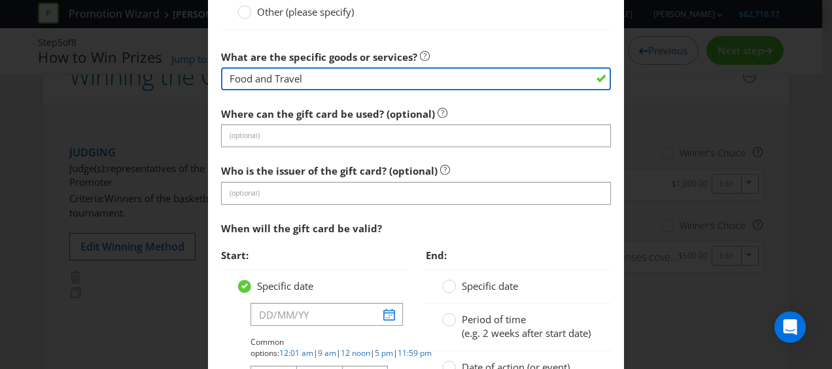
click at [331, 78] on input "Food and Travel" at bounding box center [416, 78] width 390 height 23
drag, startPoint x: 272, startPoint y: 72, endPoint x: 289, endPoint y: 76, distance: 17.5
click at [272, 72] on input "Food and Travel" at bounding box center [416, 78] width 390 height 23
click at [329, 75] on input "Food and Travel" at bounding box center [416, 78] width 390 height 23
click at [279, 72] on input "Food and Travel to and from venue" at bounding box center [416, 78] width 390 height 23
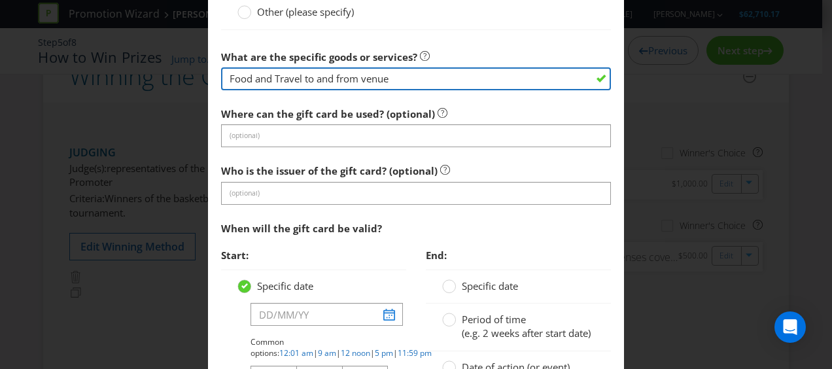
drag, startPoint x: 302, startPoint y: 69, endPoint x: 273, endPoint y: 67, distance: 28.9
click at [273, 67] on input "Food and Travel to and from venue" at bounding box center [416, 78] width 390 height 23
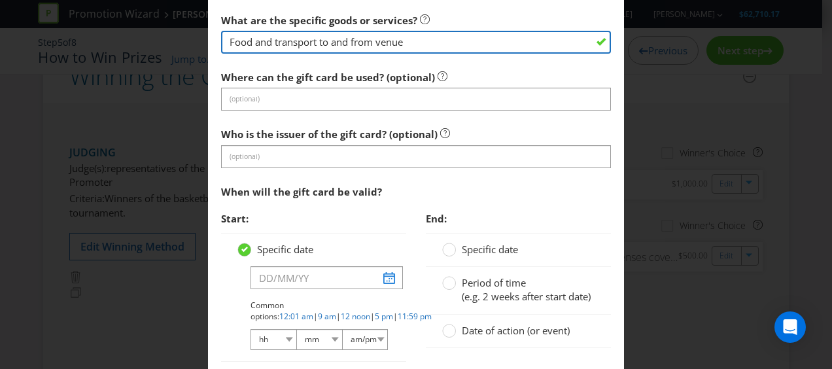
scroll to position [1430, 0]
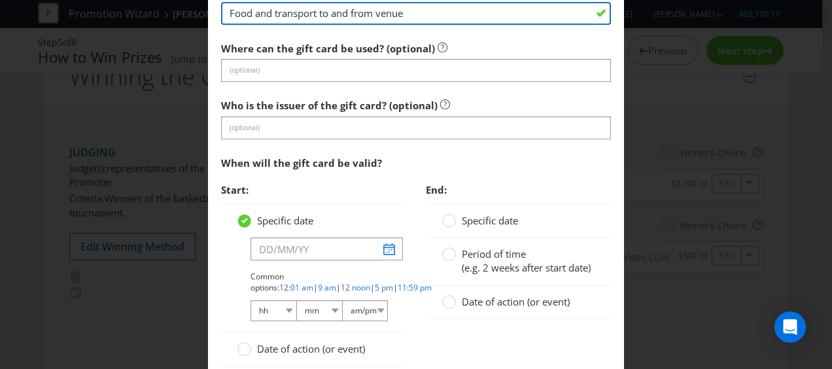
type input "Food and transport to and from venue"
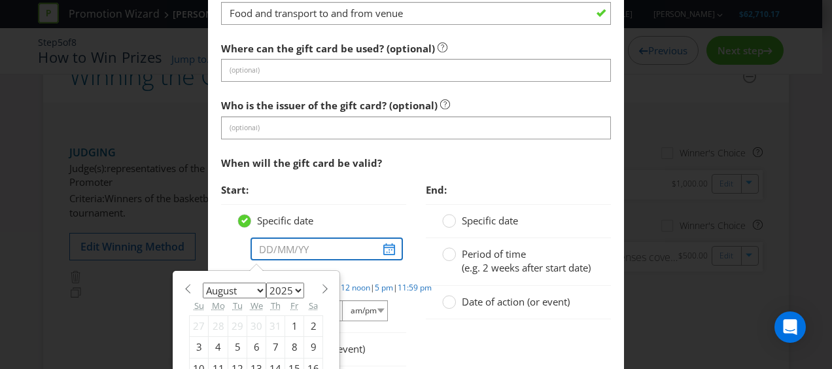
click at [391, 239] on input "text" at bounding box center [327, 248] width 152 height 23
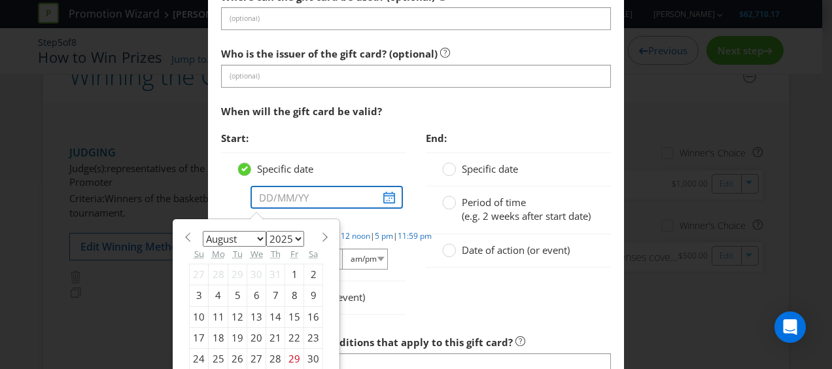
scroll to position [1561, 0]
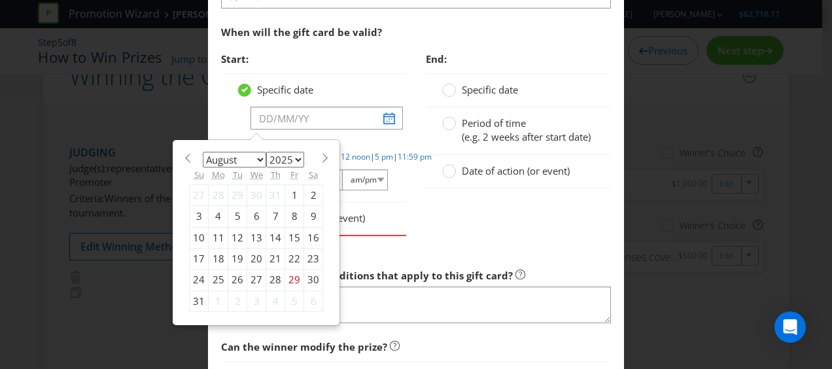
click at [321, 154] on span at bounding box center [325, 158] width 10 height 10
select select "8"
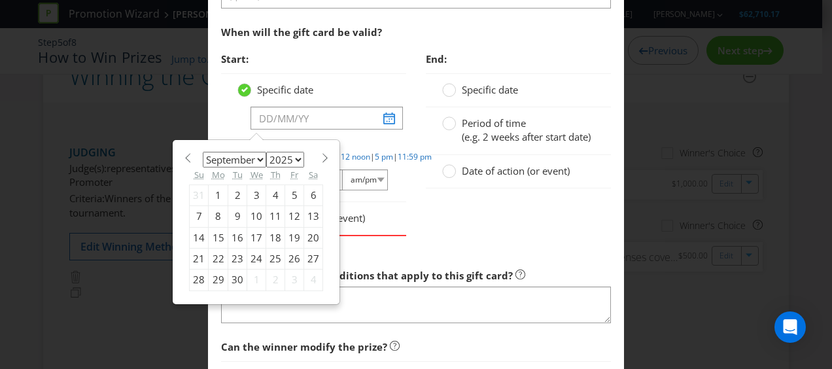
click at [419, 126] on div "End: Specific date Period of time (e.g. 2 weeks after start date) Date of actio…" at bounding box center [518, 124] width 205 height 156
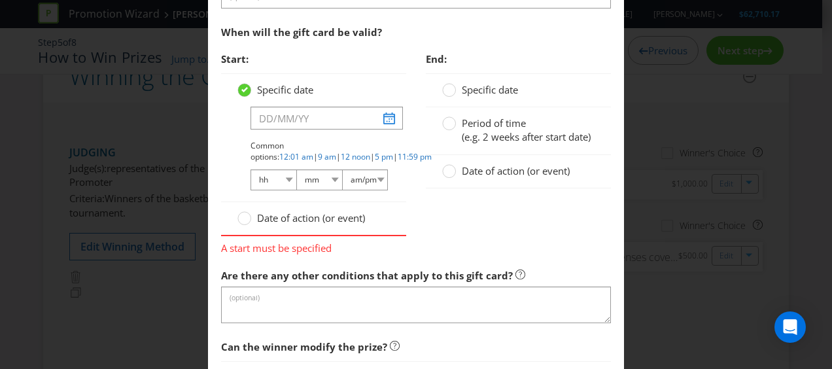
click at [257, 83] on span "Specific date" at bounding box center [285, 89] width 56 height 13
click at [0, 0] on input "Specific date" at bounding box center [0, 0] width 0 height 0
click at [250, 84] on label "Specific date" at bounding box center [276, 90] width 79 height 14
click at [0, 0] on input "Specific date" at bounding box center [0, 0] width 0 height 0
click at [238, 84] on circle at bounding box center [244, 90] width 13 height 13
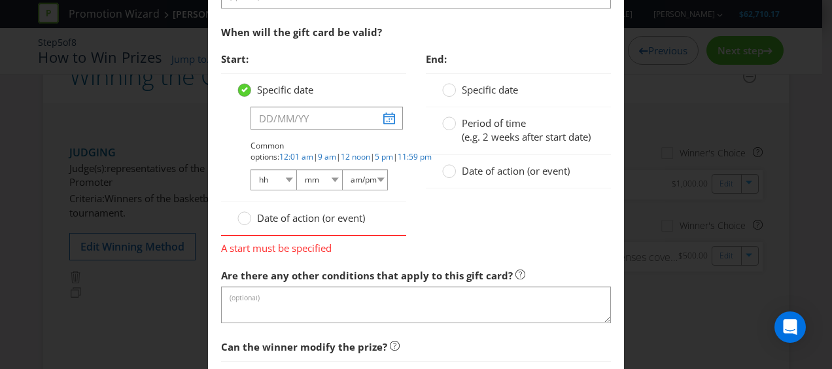
click at [0, 0] on input "Specific date" at bounding box center [0, 0] width 0 height 0
click at [394, 80] on div "Specific date Common options: 12:01 am | 9 am | 12 noon | 5 pm | 11:59 pm hh 01…" at bounding box center [313, 137] width 185 height 129
click at [238, 216] on circle at bounding box center [244, 218] width 13 height 13
click at [0, 0] on input "Date of action (or event)" at bounding box center [0, 0] width 0 height 0
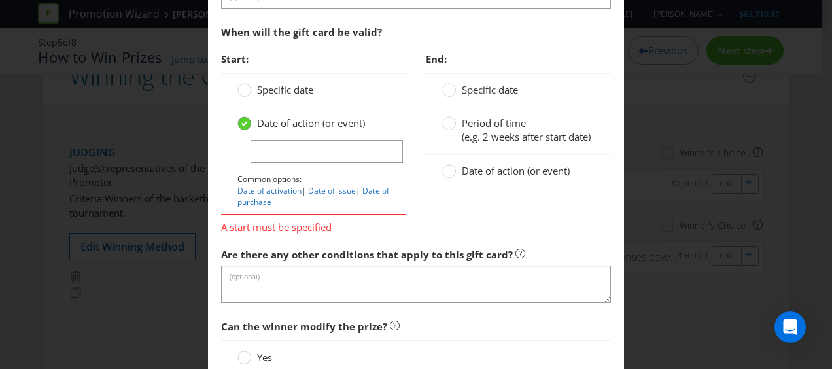
click at [246, 117] on circle at bounding box center [244, 123] width 13 height 13
click at [0, 0] on input "Date of action (or event)" at bounding box center [0, 0] width 0 height 0
click at [429, 153] on div "Period of time (e.g. 2 weeks after start date)" at bounding box center [518, 131] width 185 height 48
click at [371, 145] on input "text" at bounding box center [327, 151] width 152 height 23
type input "[DATE]"
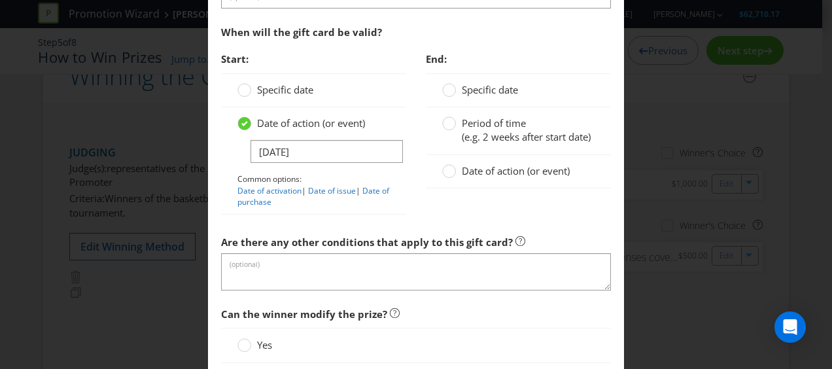
click at [416, 186] on div "End: Specific date Period of time (e.g. 2 weeks after start date) Date of actio…" at bounding box center [518, 124] width 205 height 156
click at [443, 120] on circle at bounding box center [449, 123] width 13 height 13
click at [0, 0] on input "Period of time (e.g. 2 weeks after start date)" at bounding box center [0, 0] width 0 height 0
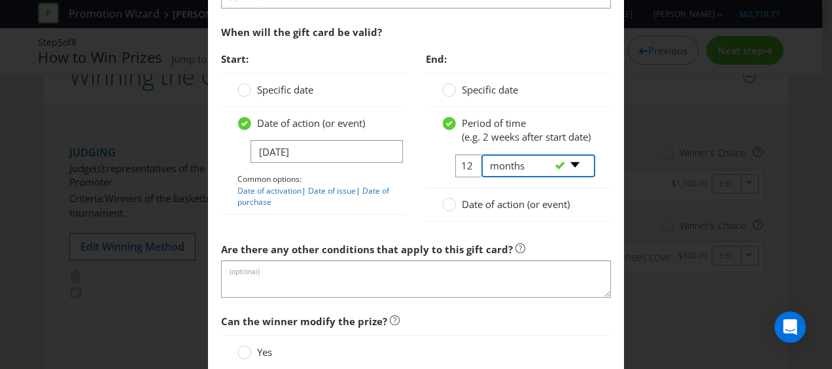
click at [567, 169] on select "-- Please select -- days weeks months years" at bounding box center [539, 165] width 114 height 23
click at [446, 178] on div at bounding box center [456, 177] width 29 height 1
click at [465, 173] on tr "12 -- Please select -- days weeks months years" at bounding box center [518, 170] width 152 height 33
drag, startPoint x: 465, startPoint y: 173, endPoint x: 442, endPoint y: 171, distance: 22.9
click at [442, 171] on span "12" at bounding box center [456, 165] width 29 height 23
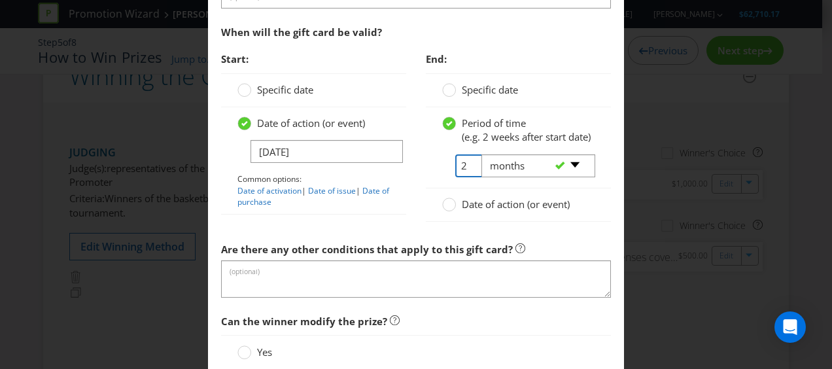
type input "2"
click at [397, 185] on div "Date of action (or event) [DATE] Common options: Date of activation | Date of i…" at bounding box center [313, 160] width 185 height 107
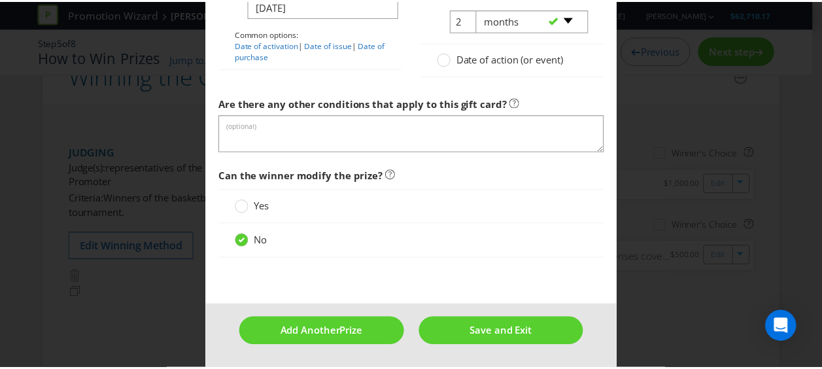
scroll to position [1713, 0]
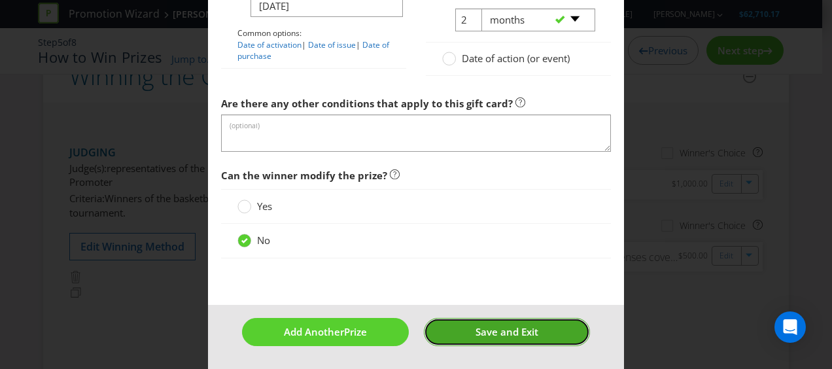
click at [459, 336] on button "Save and Exit" at bounding box center [507, 332] width 167 height 28
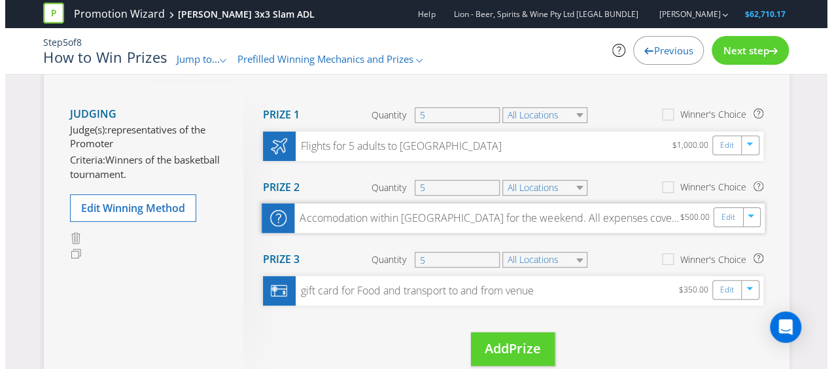
scroll to position [200, 0]
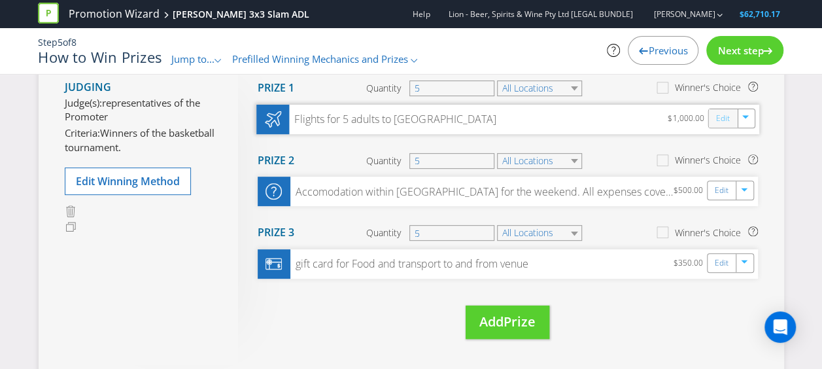
click at [721, 113] on link "Edit" at bounding box center [723, 118] width 14 height 15
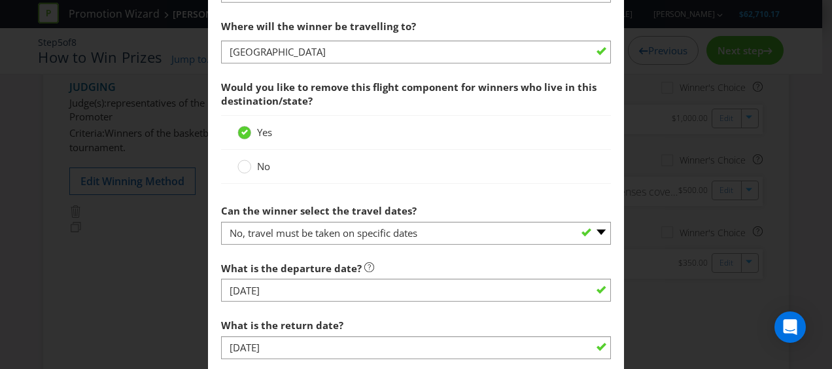
scroll to position [1636, 0]
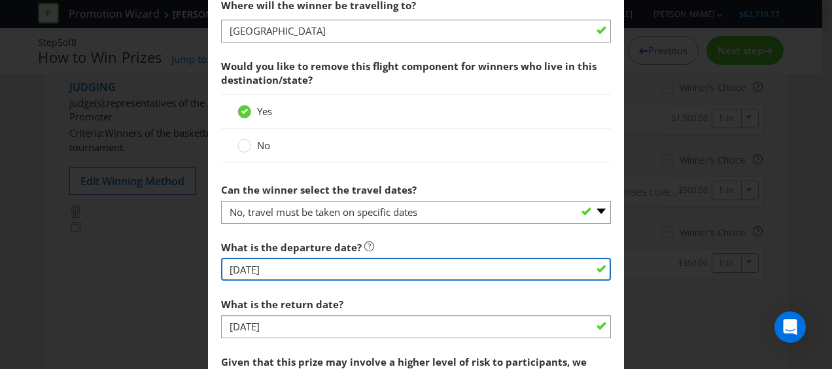
click at [323, 268] on input "[DATE]" at bounding box center [416, 269] width 390 height 23
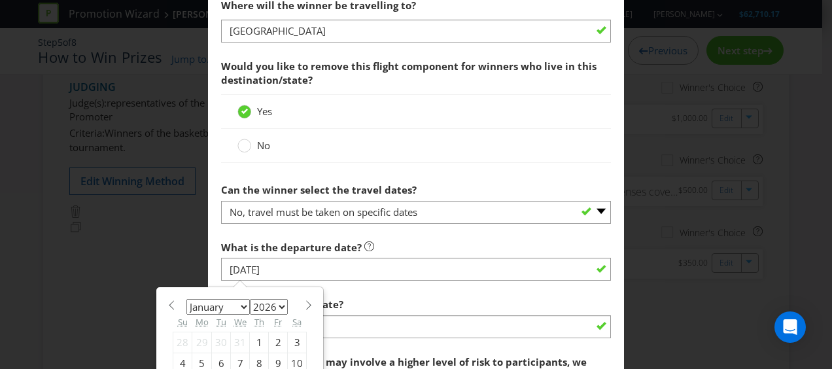
click at [455, 236] on div "What is the departure date? [DATE]" at bounding box center [416, 257] width 390 height 47
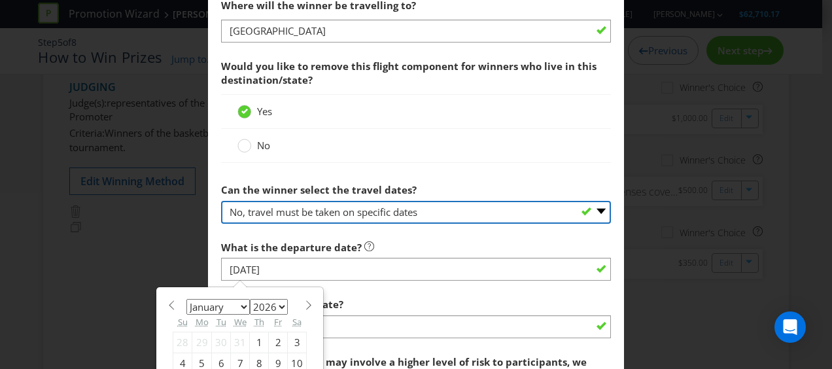
click at [496, 205] on select "-- Please select -- Yes No, travel must be taken on specific dates No, the Prom…" at bounding box center [416, 212] width 390 height 23
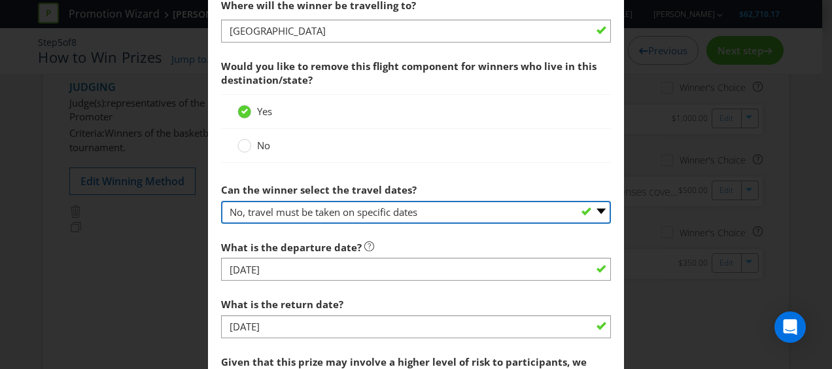
select select "NO_BETWEEN_DATES"
click at [221, 201] on select "-- Please select -- Yes No, travel must be taken on specific dates No, the Prom…" at bounding box center [416, 212] width 390 height 23
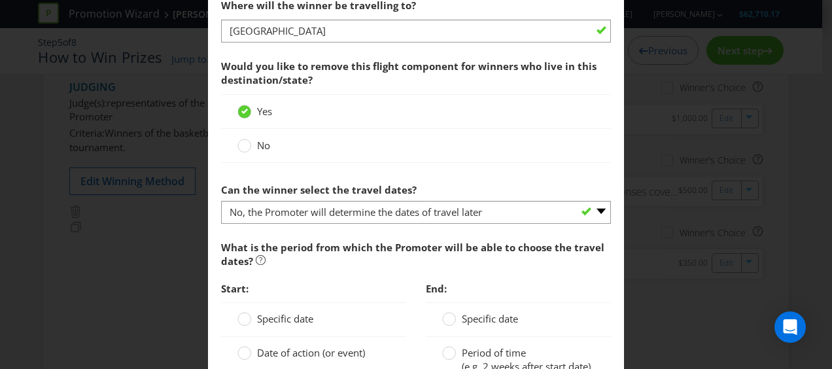
click at [453, 235] on div "What is the period from which the Promoter will be able to choose the travel da…" at bounding box center [416, 254] width 390 height 41
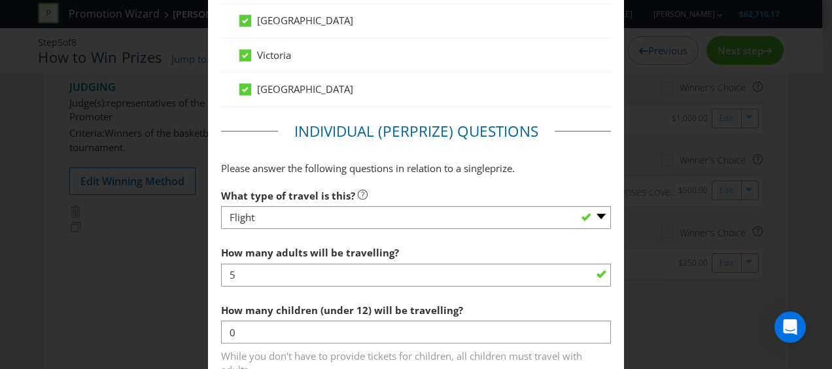
scroll to position [1047, 0]
click at [642, 99] on div "Edit Prize [GEOGRAPHIC_DATA] [GEOGRAPHIC_DATA] [GEOGRAPHIC_DATA] [GEOGRAPHIC_DA…" at bounding box center [416, 184] width 832 height 369
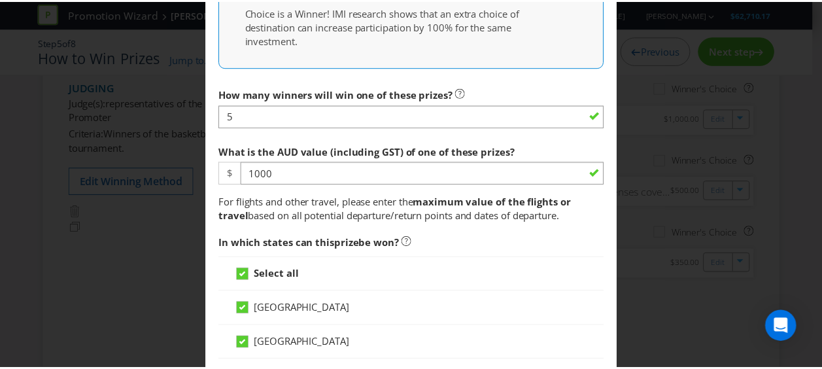
scroll to position [0, 0]
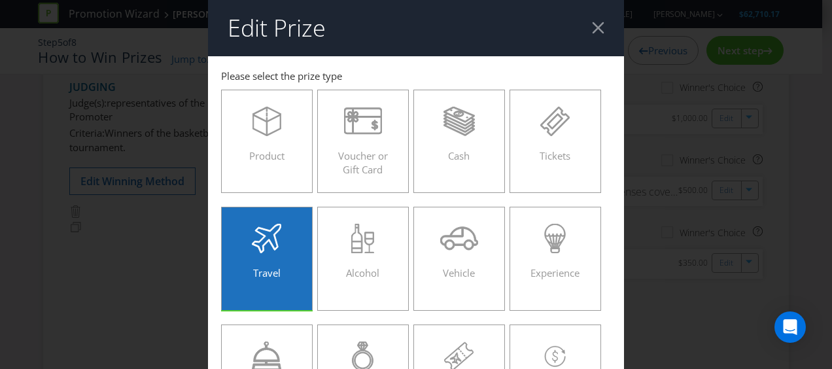
click at [592, 26] on div at bounding box center [598, 28] width 12 height 12
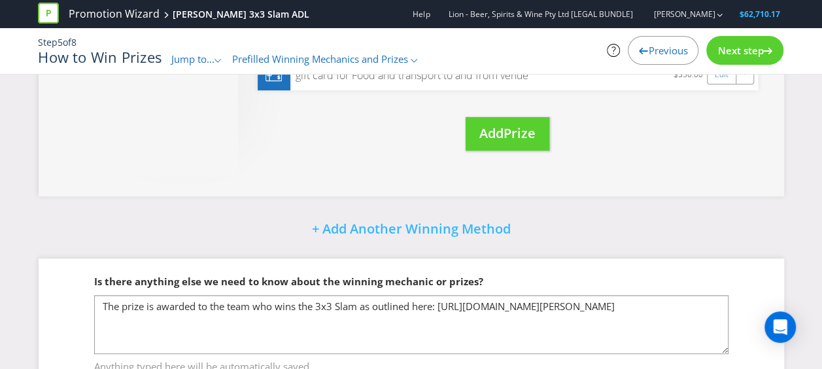
scroll to position [440, 0]
